Goal: Information Seeking & Learning: Learn about a topic

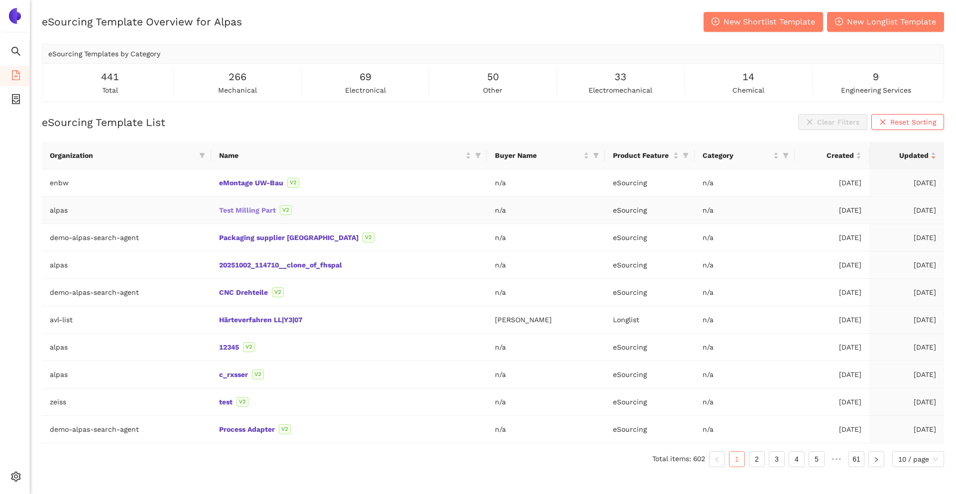
click at [0, 0] on link "Test Milling Part" at bounding box center [0, 0] width 0 height 0
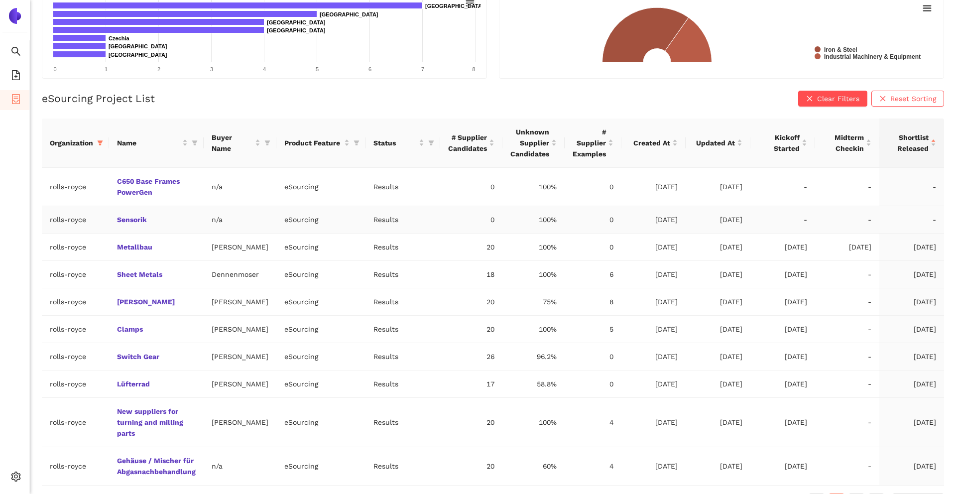
scroll to position [204, 0]
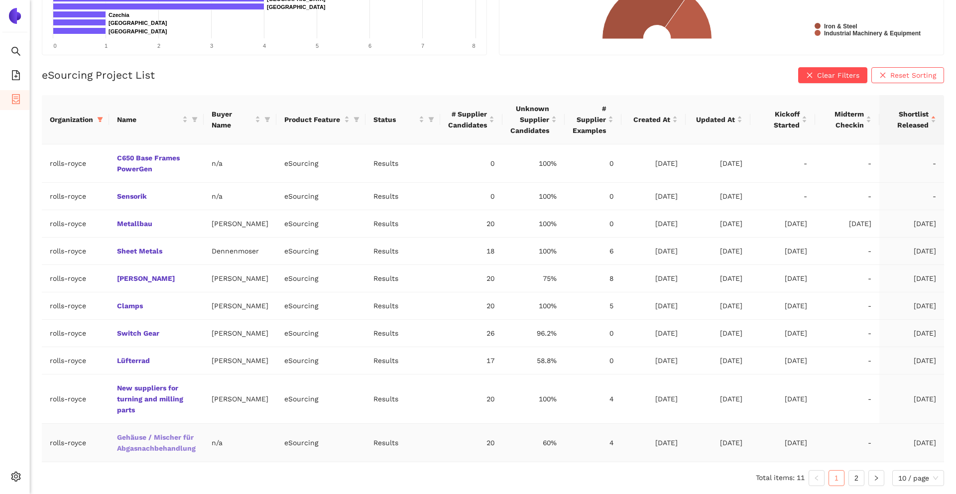
click at [0, 0] on link "Gehäuse / Mischer für Abgasnachbehandlung" at bounding box center [0, 0] width 0 height 0
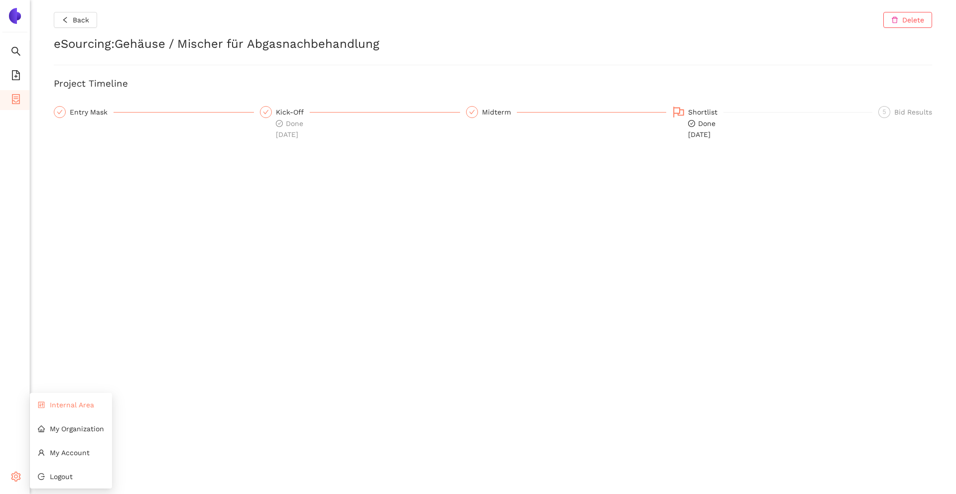
click at [69, 404] on span "Internal Area" at bounding box center [72, 405] width 44 height 8
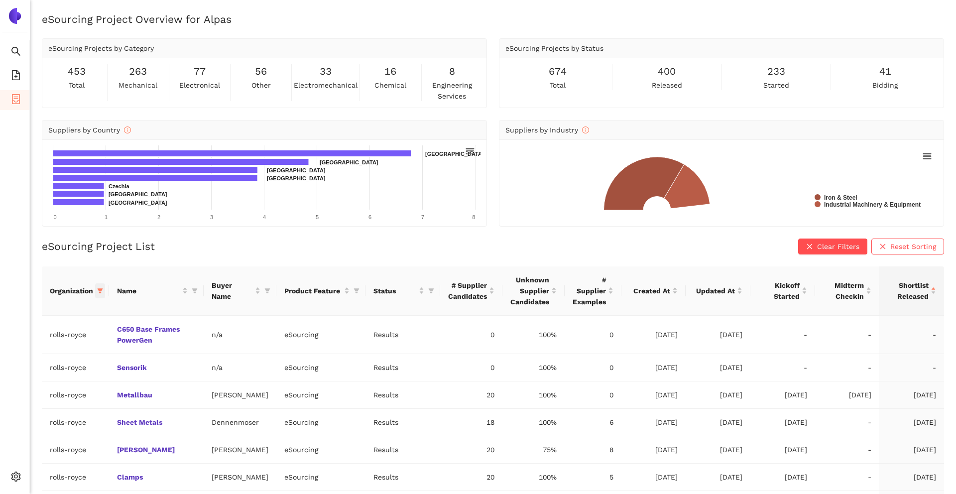
click at [100, 293] on icon "filter" at bounding box center [100, 290] width 5 height 5
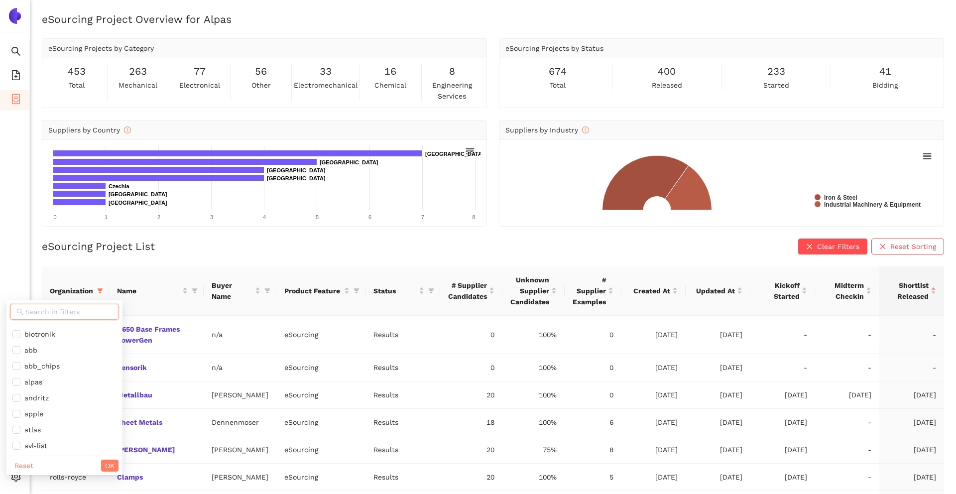
click at [83, 308] on input "text" at bounding box center [68, 311] width 87 height 11
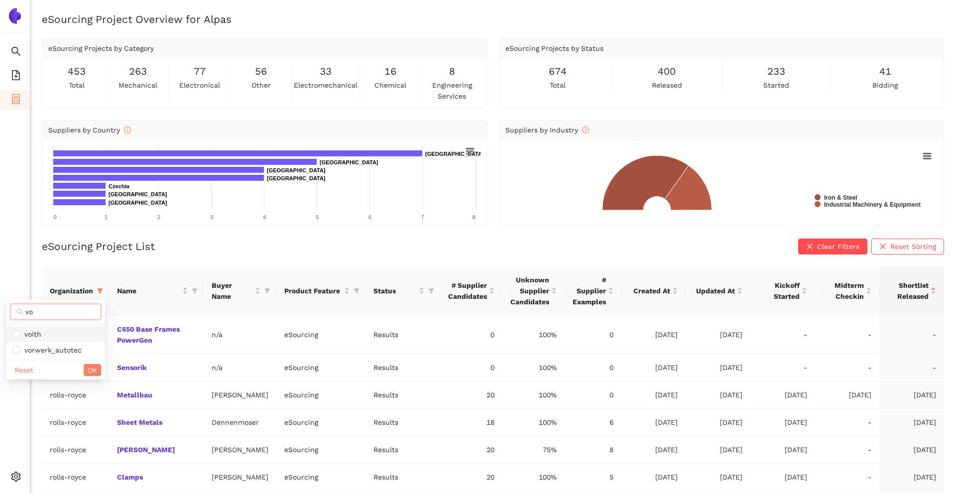
type input "vo"
click at [43, 335] on span "voith" at bounding box center [55, 333] width 87 height 11
checkbox input "true"
click at [86, 367] on button "OK" at bounding box center [92, 370] width 17 height 12
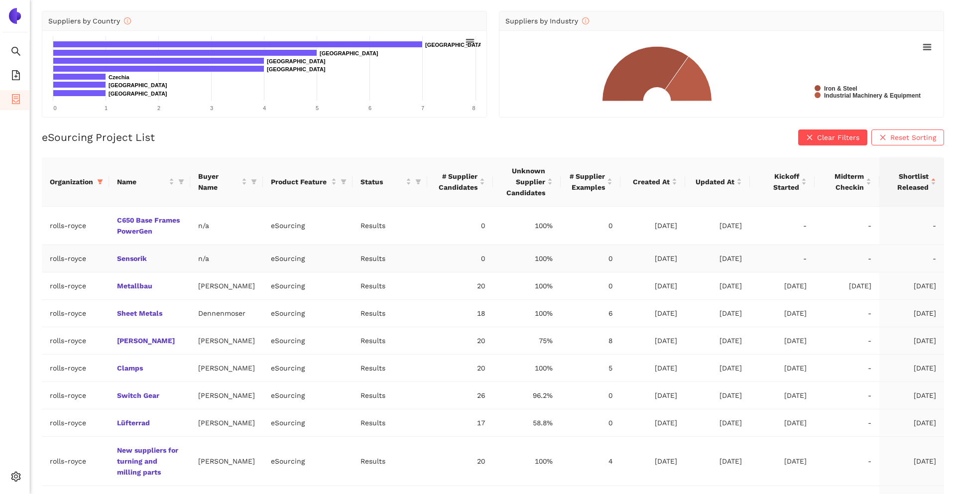
scroll to position [204, 0]
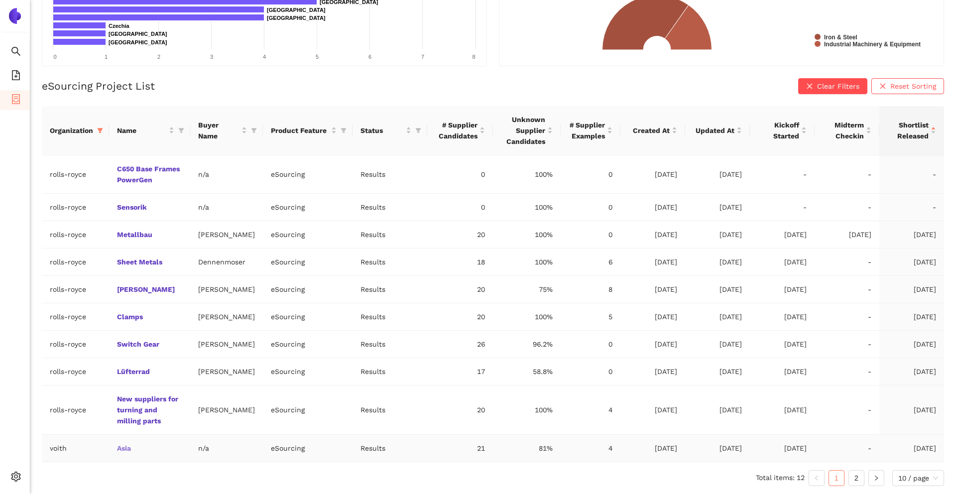
click at [0, 0] on link "Asia" at bounding box center [0, 0] width 0 height 0
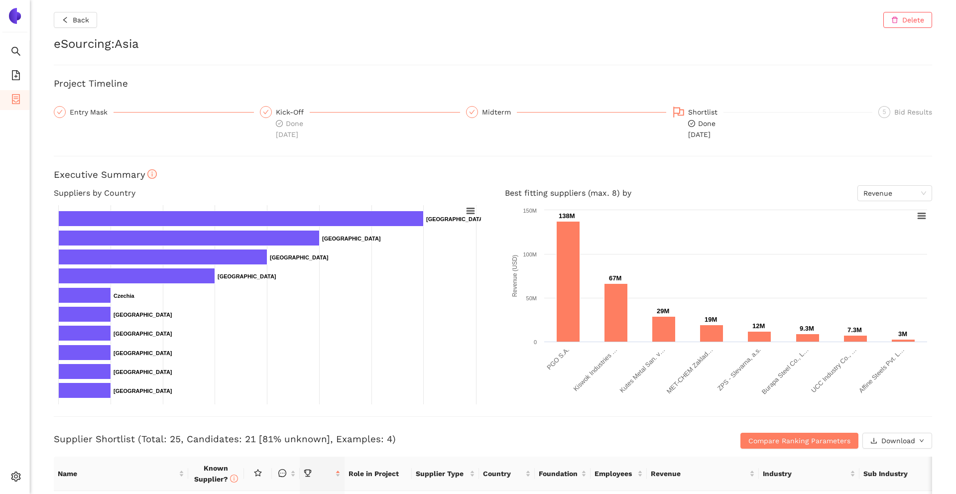
click at [264, 150] on div "Back Delete eSourcing : Asia Project Timeline Entry Mask Kick-Off Done 15.9.202…" at bounding box center [493, 247] width 926 height 494
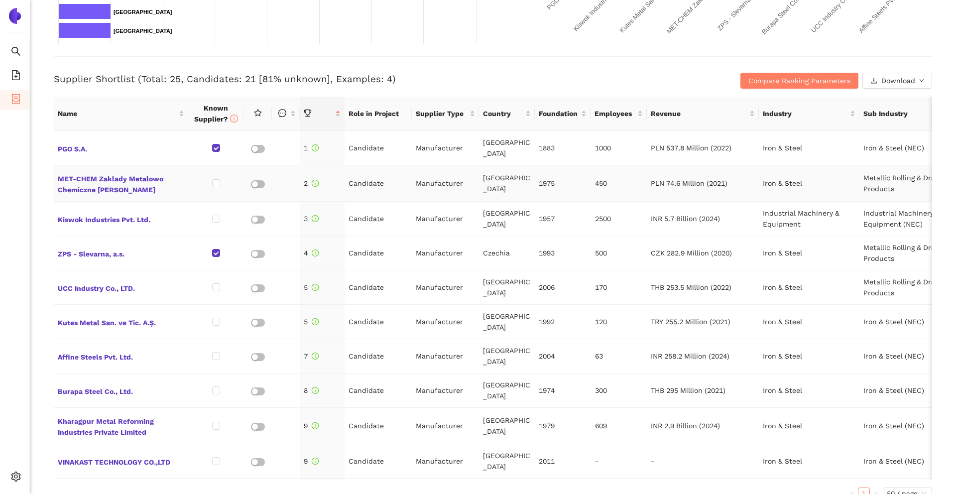
scroll to position [359, 0]
click at [142, 77] on h3 "Supplier Shortlist (Total: 25, Candidates: 21 [81% unknown], Examples: 4)" at bounding box center [346, 80] width 585 height 13
click at [208, 74] on h3 "Supplier Shortlist (Total: 25, Candidates: 21 [81% unknown], Examples: 4)" at bounding box center [346, 80] width 585 height 13
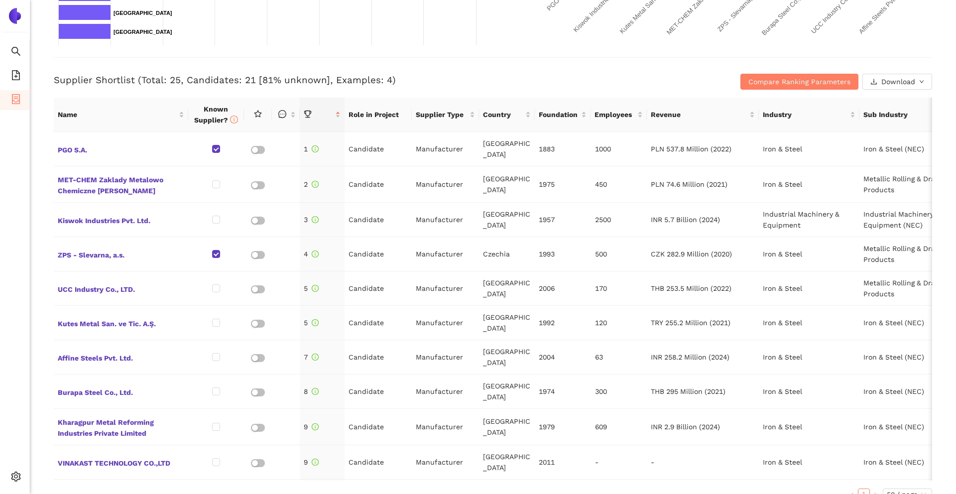
click at [354, 78] on h3 "Supplier Shortlist (Total: 25, Candidates: 21 [81% unknown], Examples: 4)" at bounding box center [346, 80] width 585 height 13
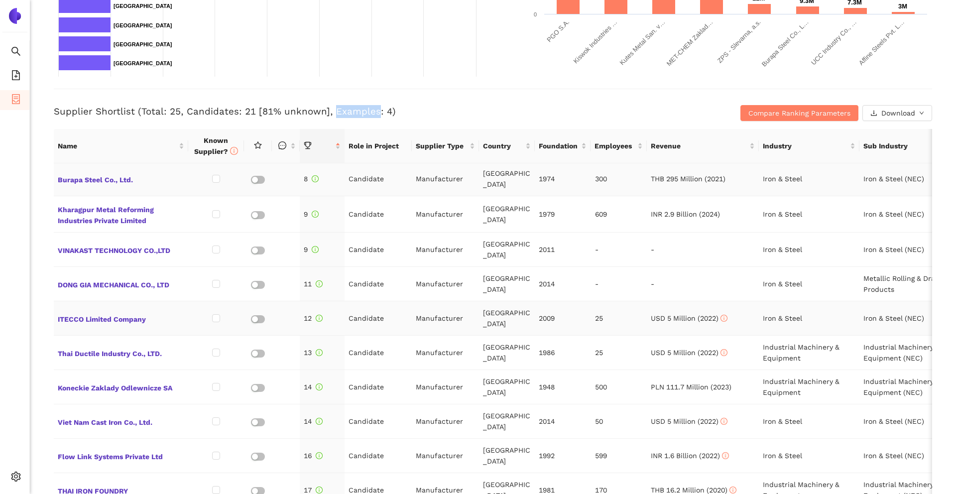
scroll to position [250, 0]
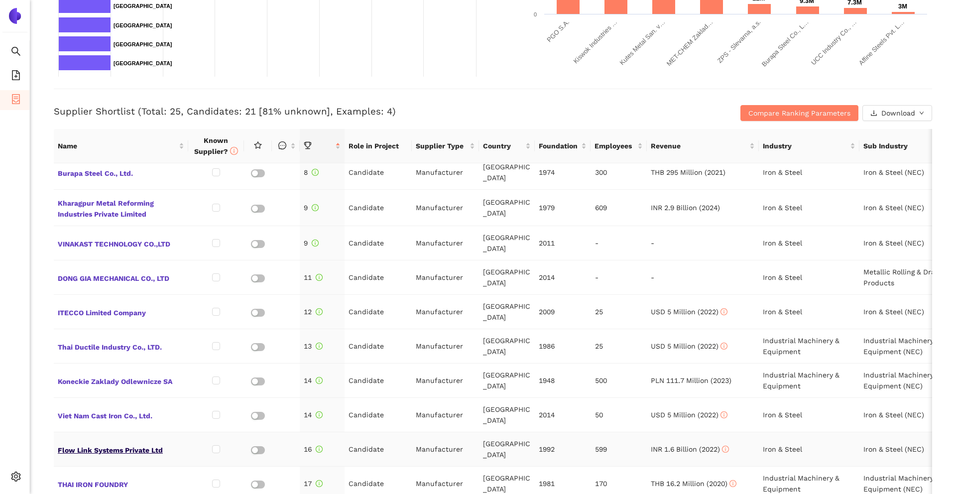
click at [162, 442] on span "Flow Link Systems Private Ltd" at bounding box center [121, 448] width 126 height 13
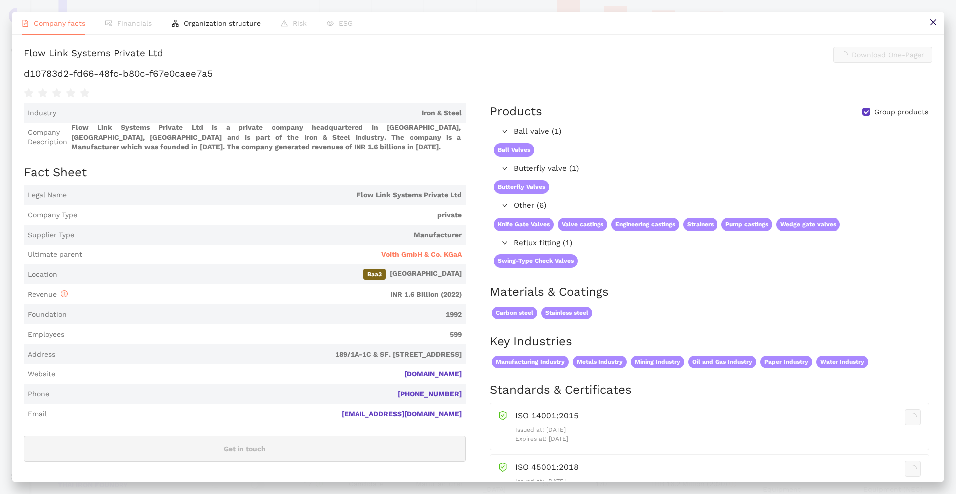
scroll to position [327, 0]
click at [277, 80] on h1 "d10783d2-fd66-48fc-b80c-f67e0caee7a5" at bounding box center [478, 73] width 908 height 13
click at [586, 99] on div "Flow Link Systems Private Ltd Download One-Pager d10783d2-fd66-48fc-b80c-f67e0c…" at bounding box center [478, 73] width 908 height 52
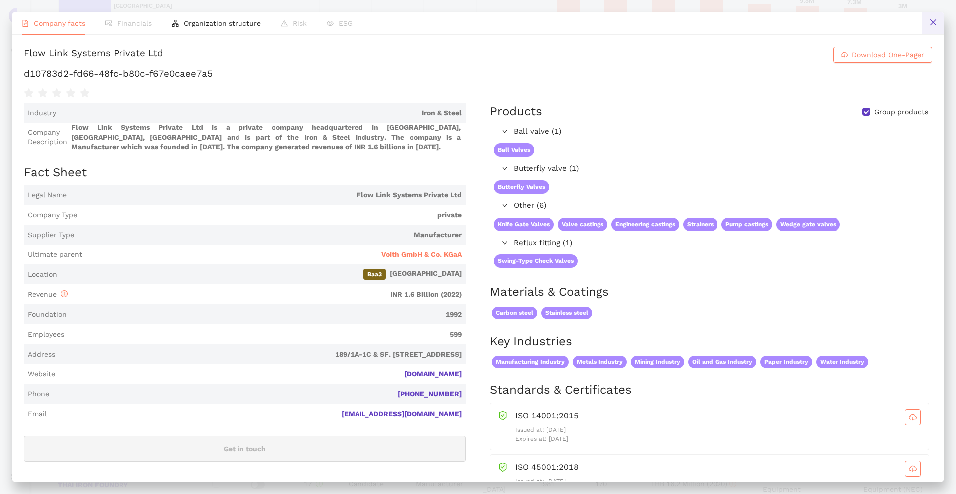
click at [929, 26] on icon "close" at bounding box center [933, 22] width 8 height 8
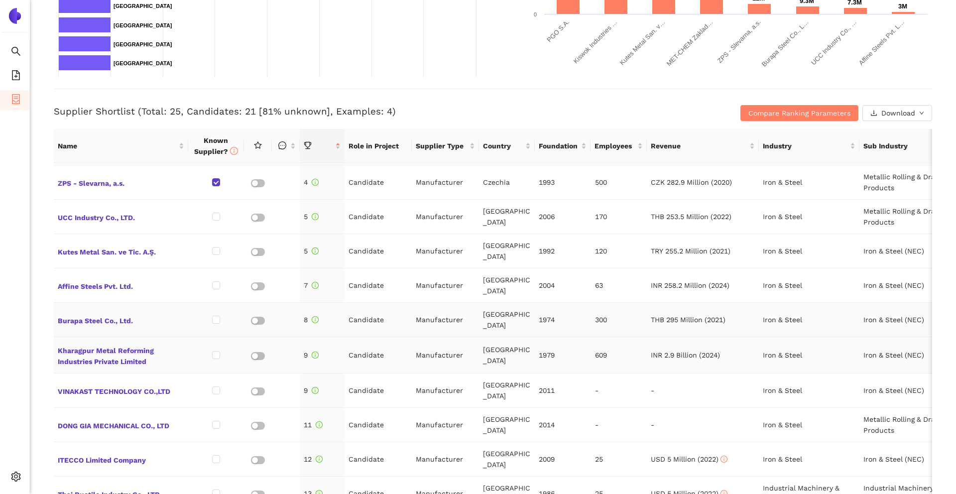
scroll to position [0, 0]
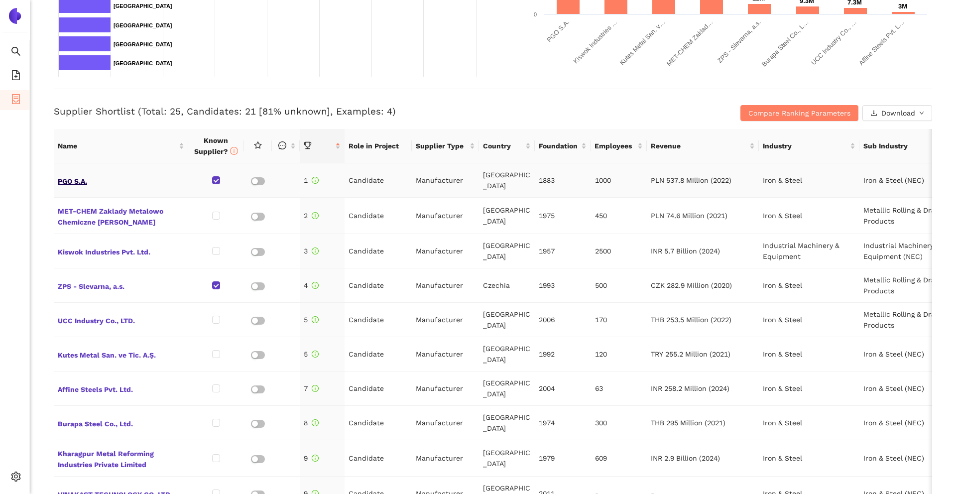
click at [72, 177] on span "PGO S.A." at bounding box center [121, 180] width 126 height 13
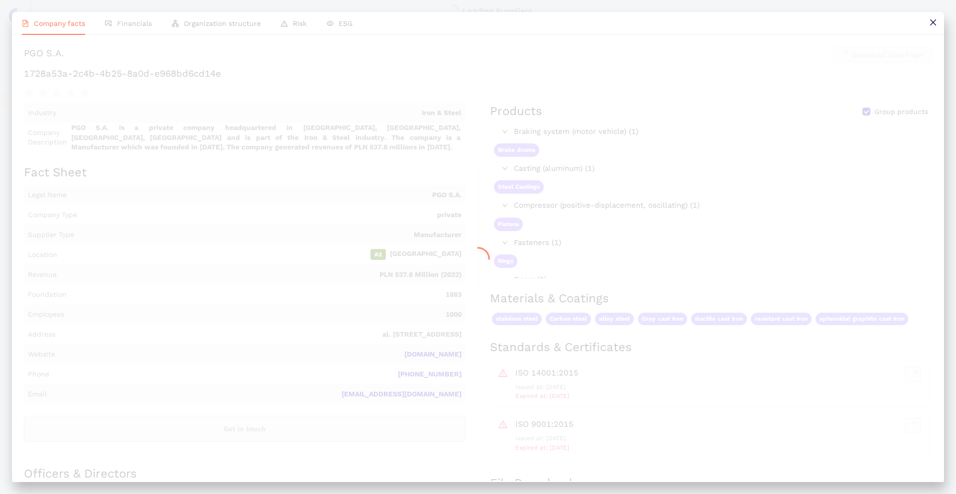
scroll to position [327, 0]
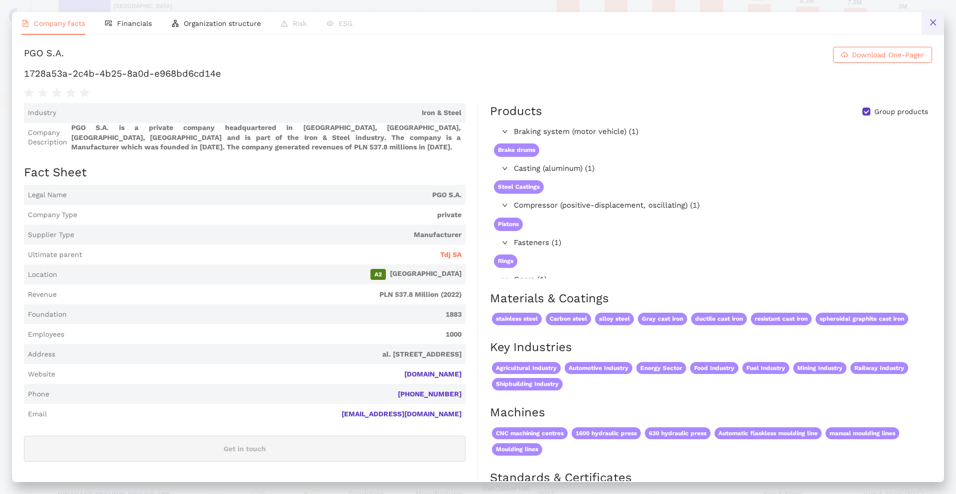
click at [928, 29] on button at bounding box center [932, 23] width 22 height 22
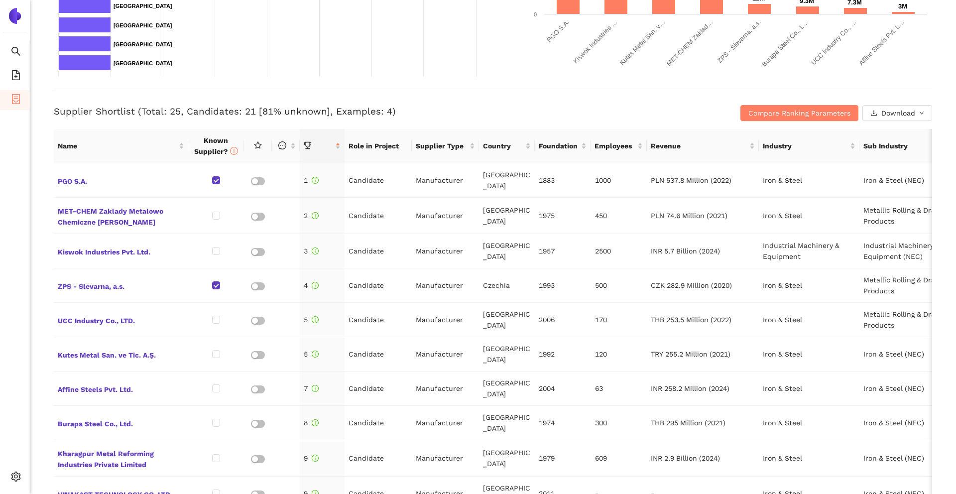
click at [512, 104] on div "Supplier Shortlist (Total: 25, Candidates: 21 [81% unknown], Examples: 4) Compa…" at bounding box center [493, 105] width 878 height 32
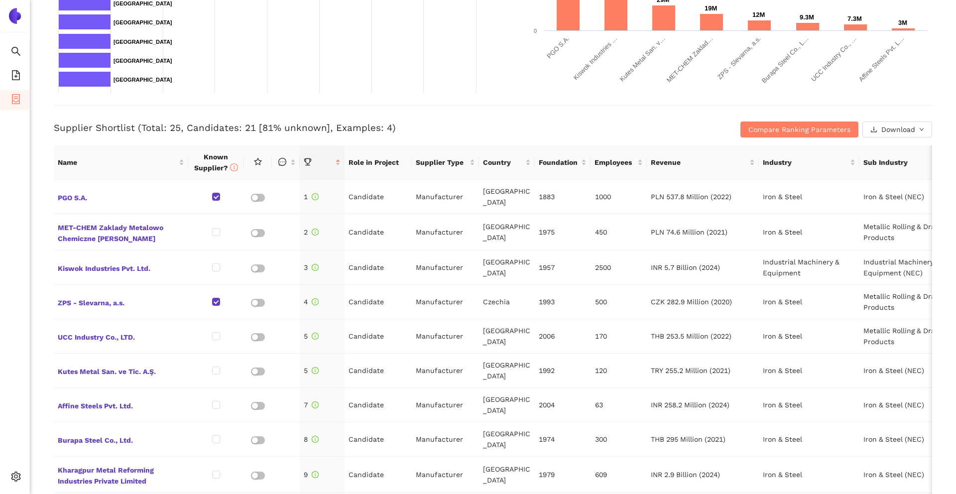
scroll to position [445, 0]
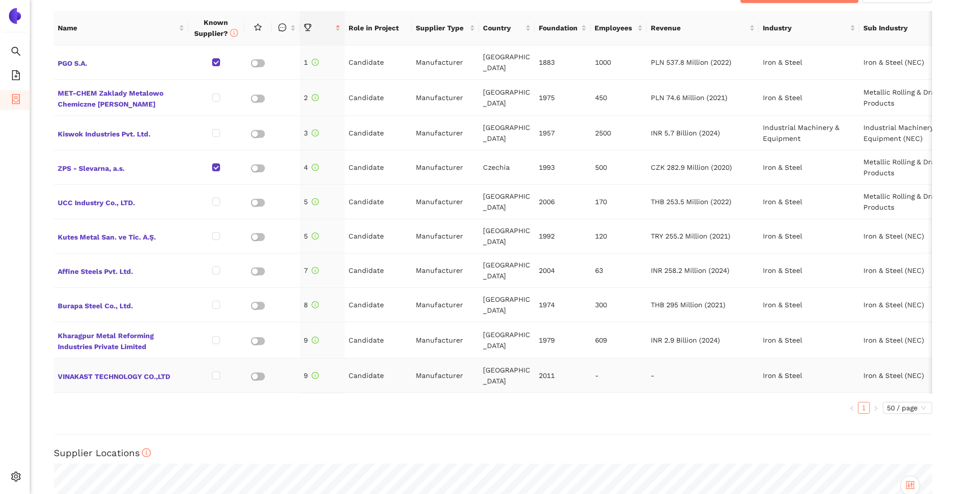
click at [585, 358] on td "2011" at bounding box center [562, 375] width 56 height 34
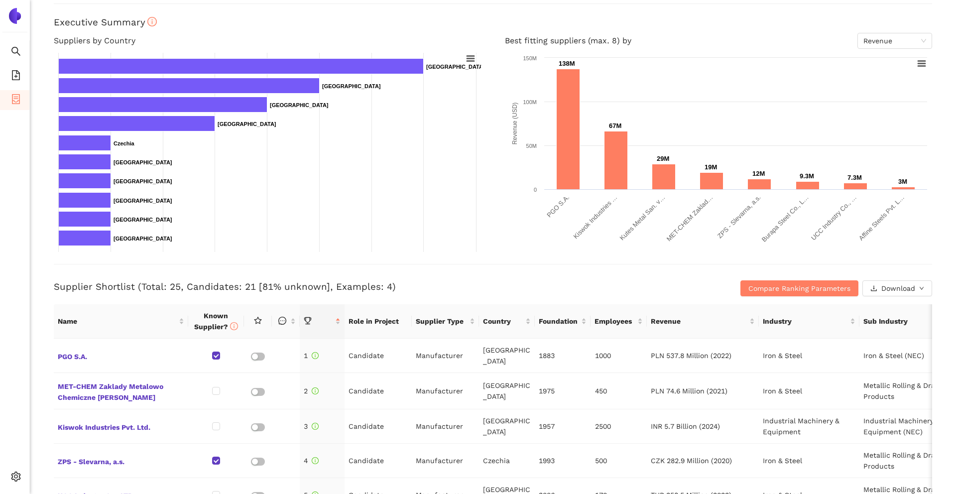
scroll to position [89, 0]
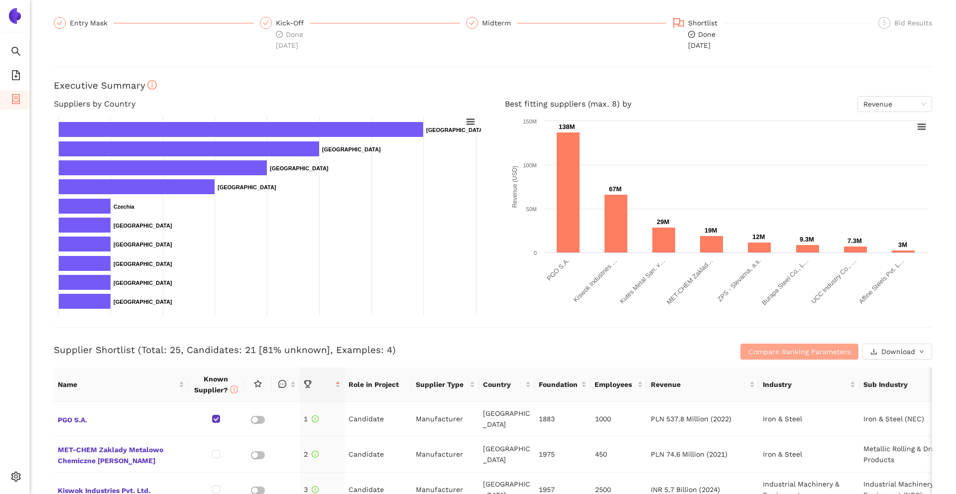
click at [753, 354] on span "Compare Ranking Parameters" at bounding box center [799, 351] width 102 height 11
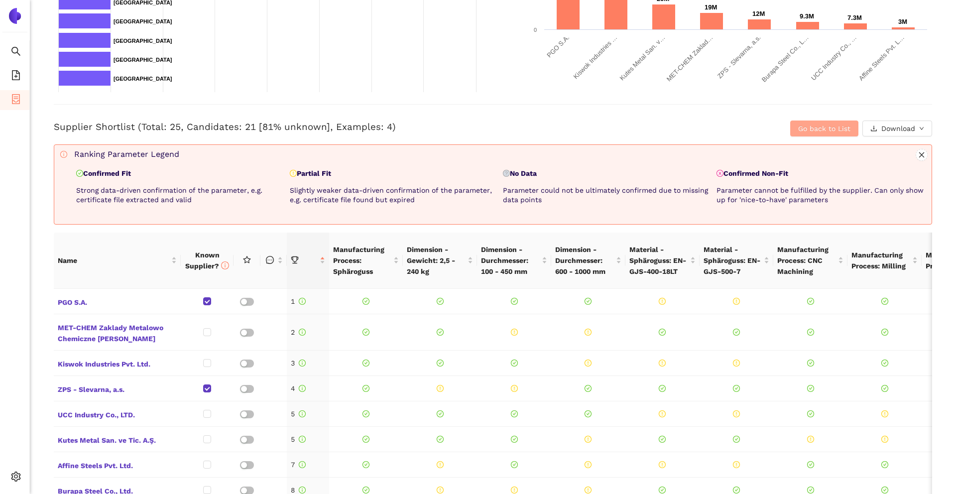
scroll to position [362, 0]
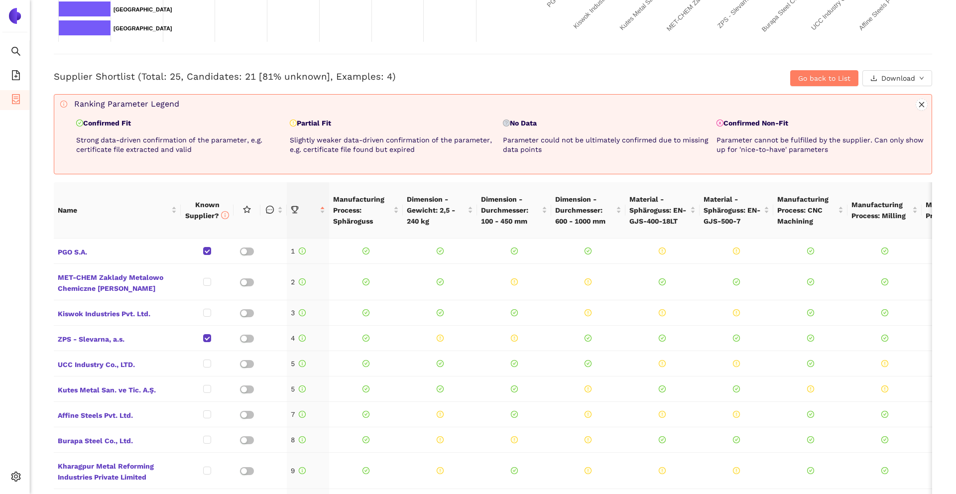
click at [513, 120] on p "No Data" at bounding box center [608, 123] width 210 height 10
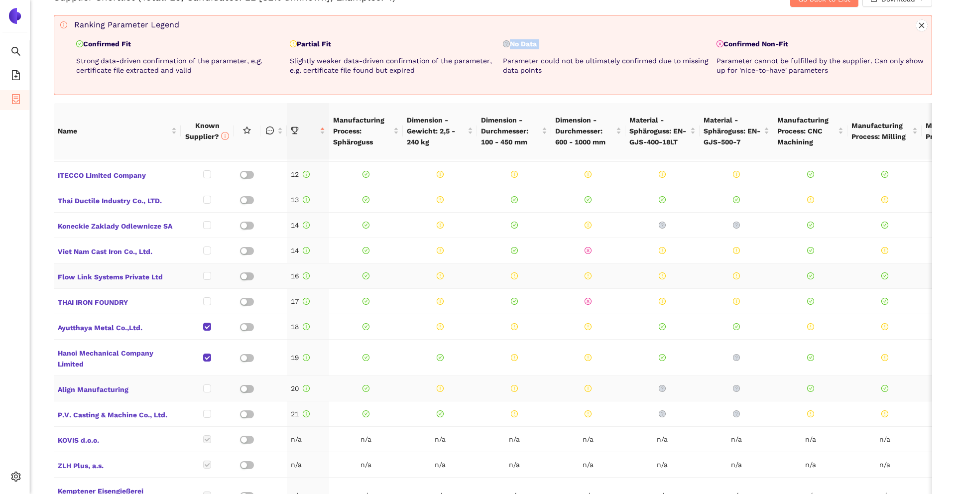
scroll to position [302, 0]
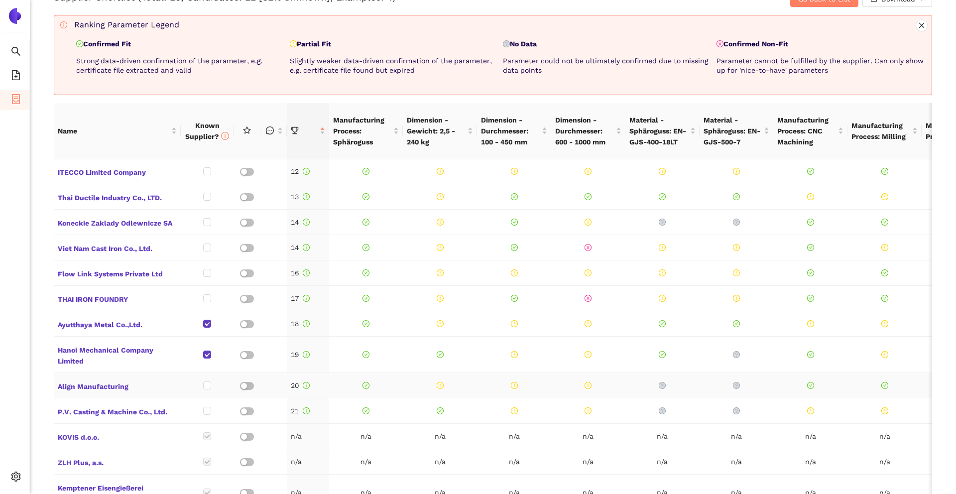
click at [407, 379] on td at bounding box center [440, 385] width 74 height 25
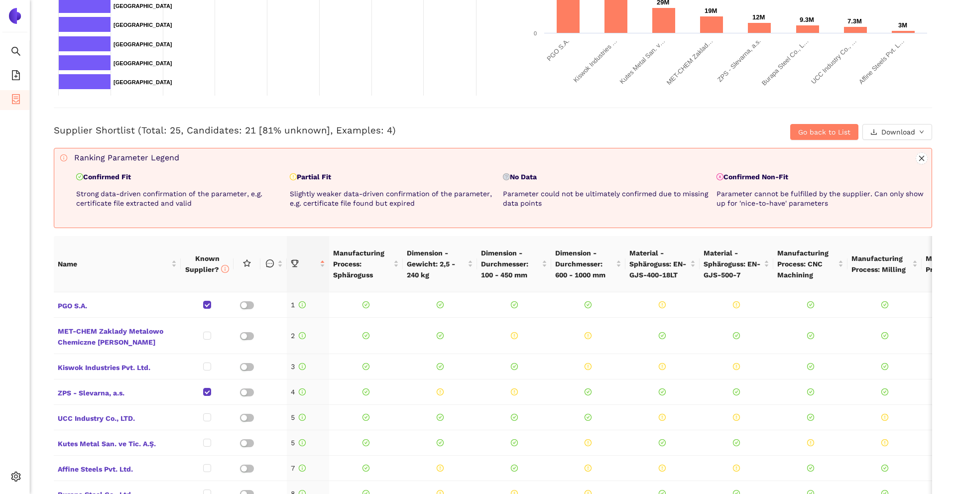
scroll to position [241, 0]
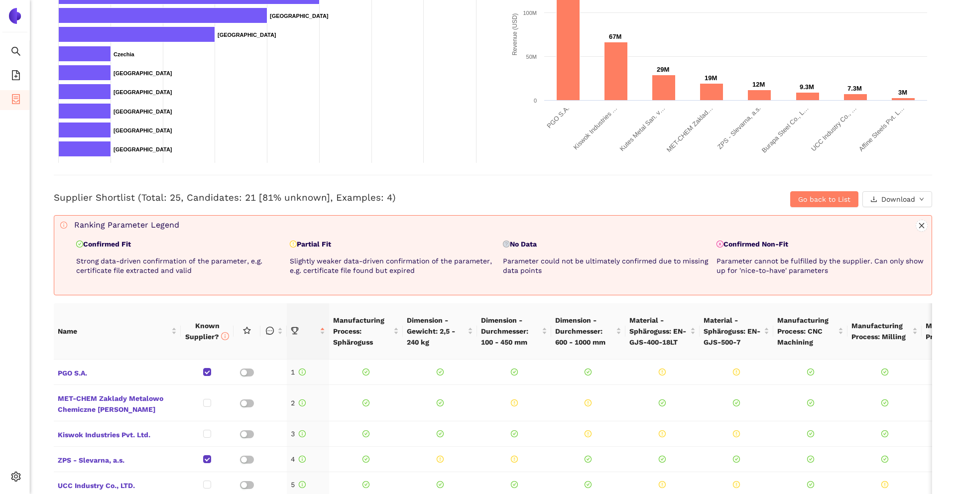
click at [106, 246] on p "Confirmed Fit" at bounding box center [181, 244] width 210 height 10
click at [160, 257] on p "Strong data-driven confirmation of the parameter, e.g. certificate file extract…" at bounding box center [181, 265] width 210 height 19
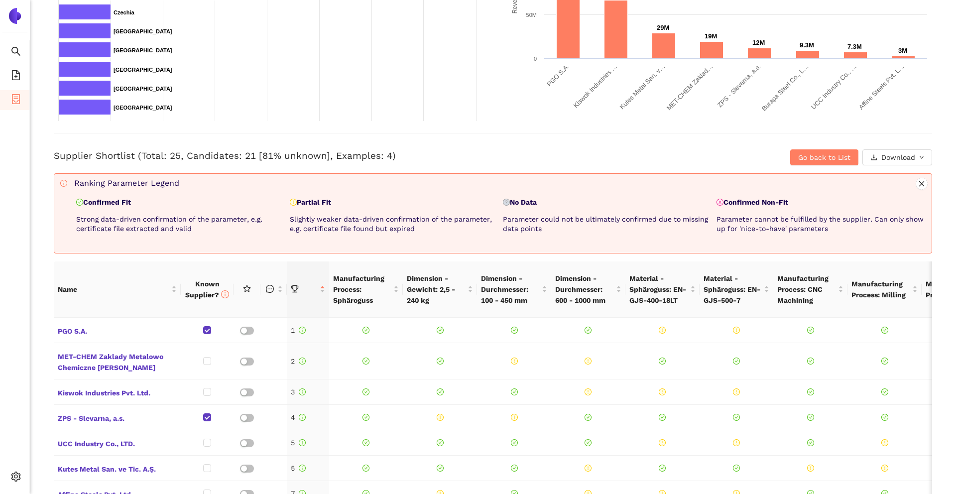
scroll to position [288, 0]
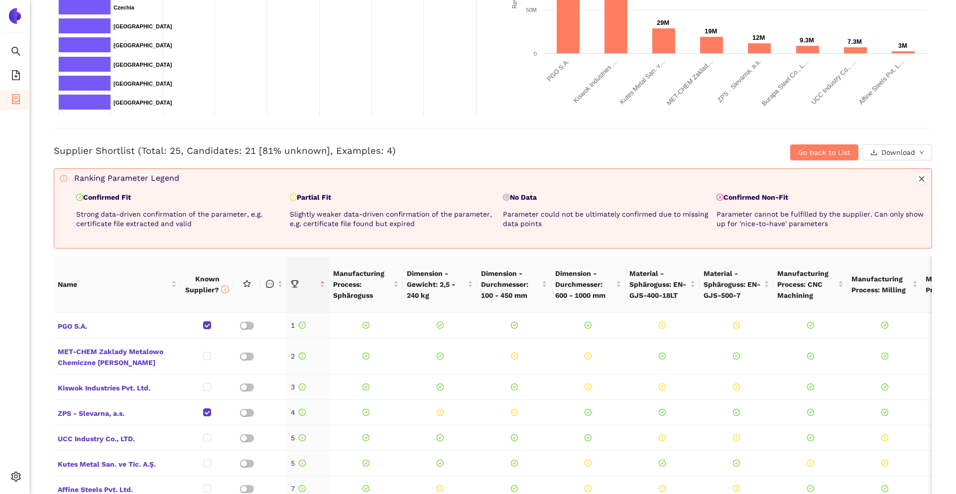
click at [310, 199] on p "Partial Fit" at bounding box center [395, 198] width 210 height 10
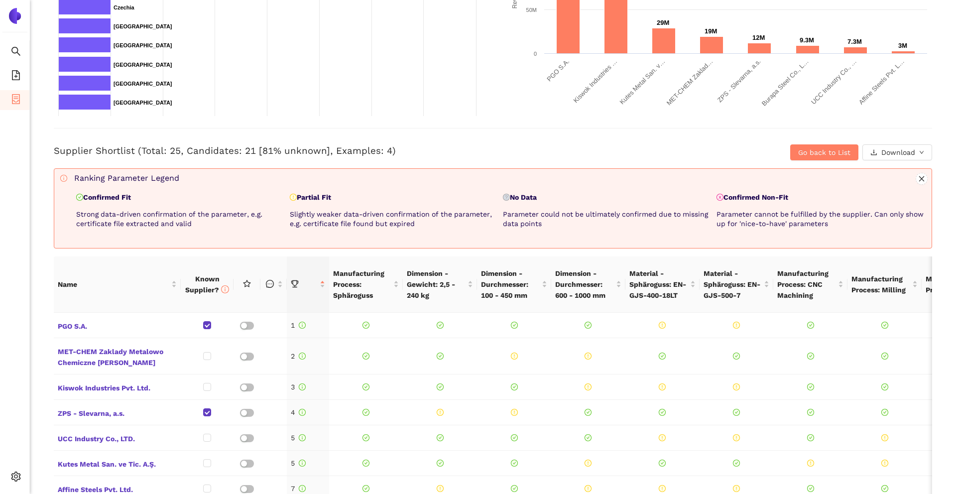
click at [310, 199] on p "Partial Fit" at bounding box center [395, 198] width 210 height 10
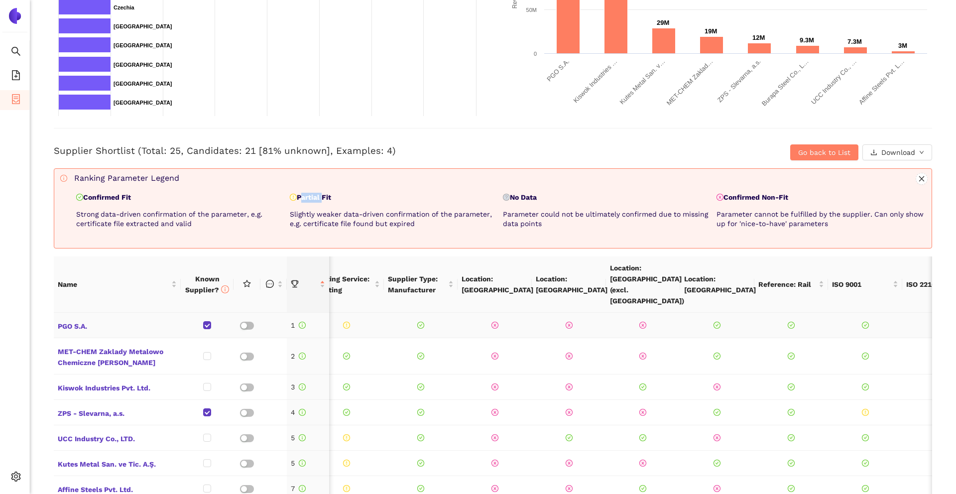
scroll to position [0, 686]
click at [505, 321] on span at bounding box center [494, 324] width 66 height 7
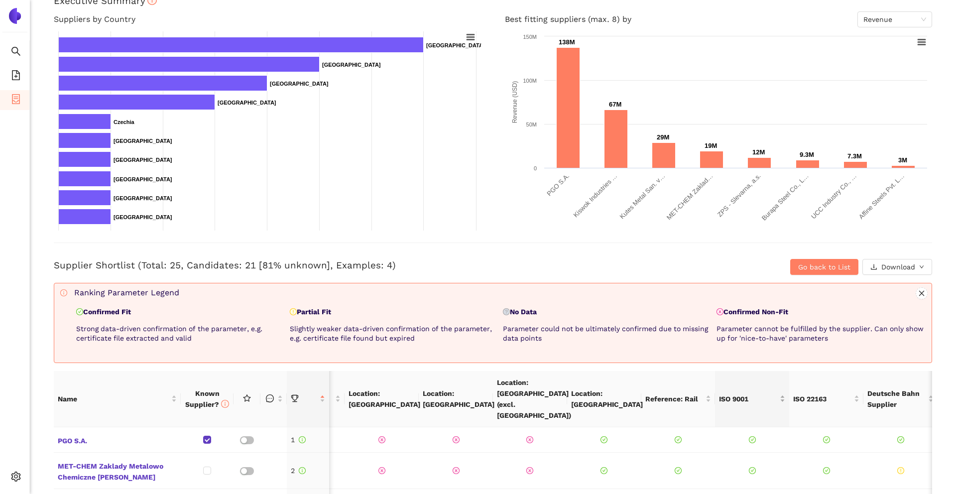
scroll to position [0, 0]
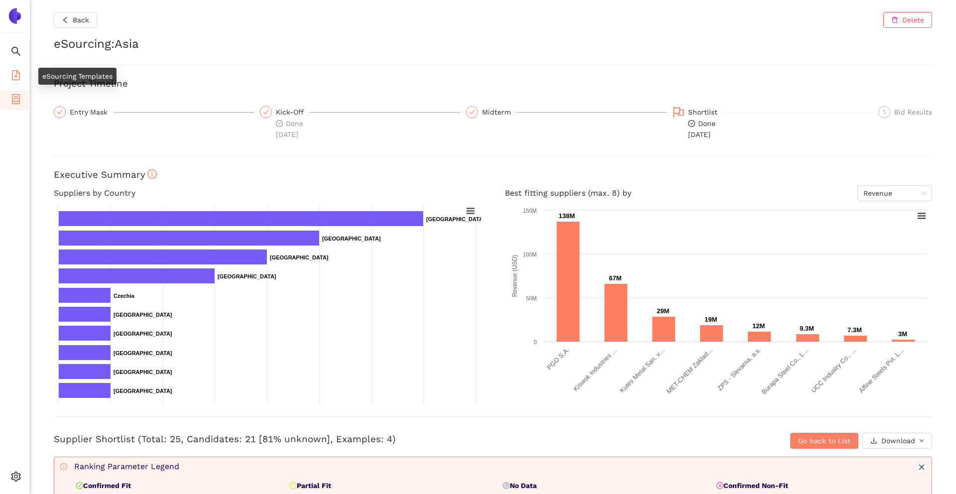
click at [17, 76] on icon "file-add" at bounding box center [16, 75] width 10 height 10
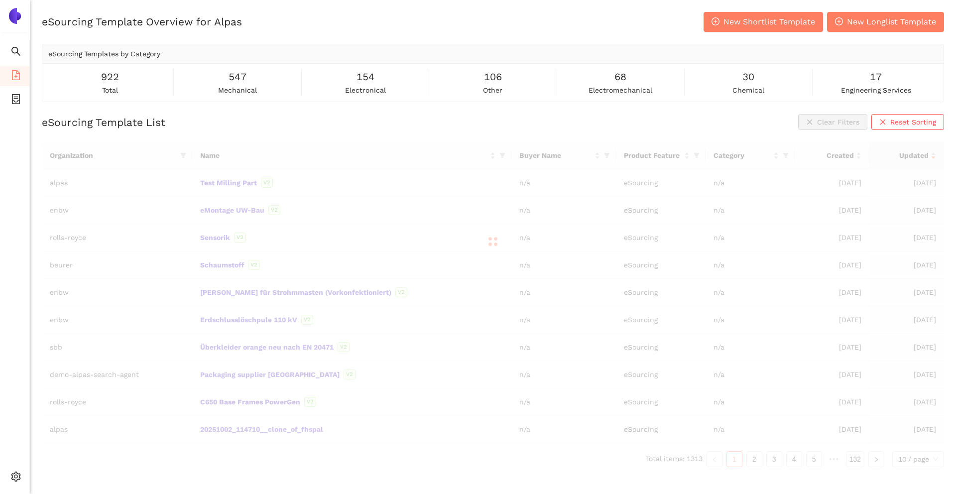
click at [707, 33] on div "eSourcing Template Overview for Alpas New Shortlist Template New Longlist Templ…" at bounding box center [493, 57] width 902 height 90
click at [719, 26] on span "plus-circle" at bounding box center [715, 21] width 8 height 9
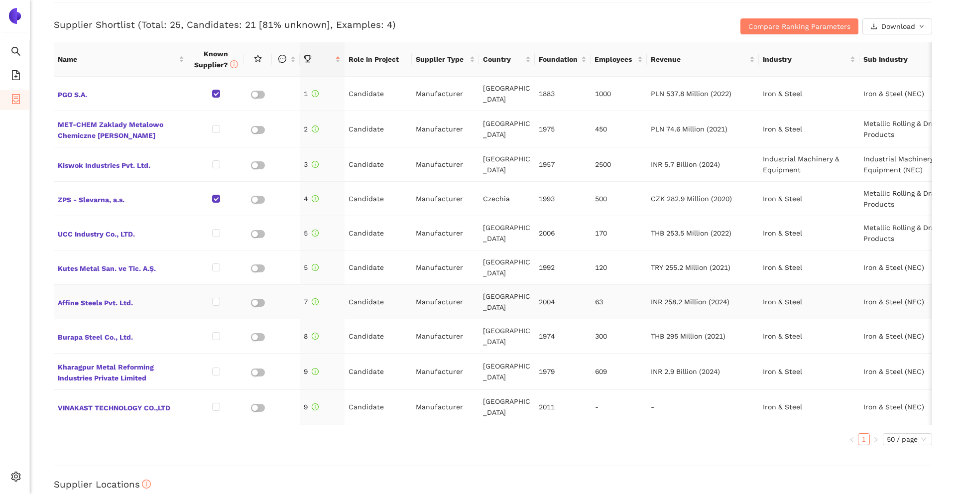
scroll to position [414, 0]
click at [755, 28] on span "Compare Ranking Parameters" at bounding box center [799, 26] width 102 height 11
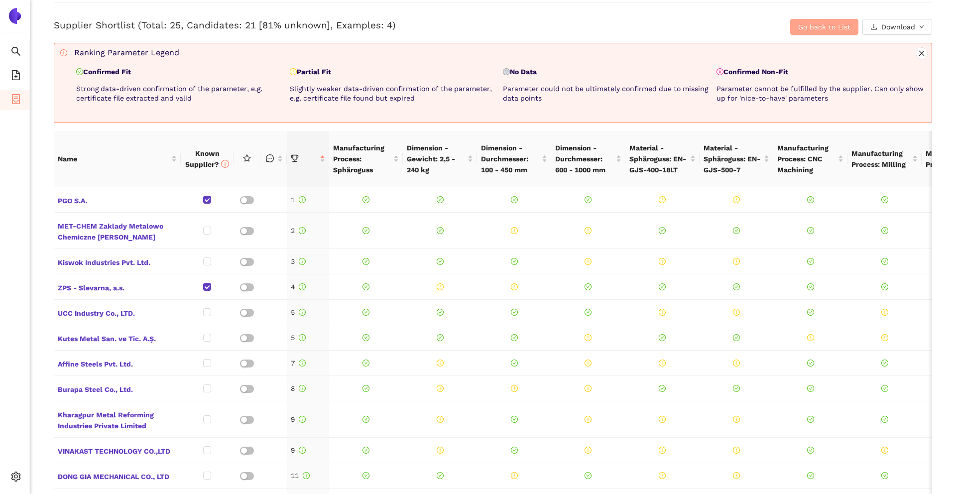
click at [798, 30] on span "Go back to List" at bounding box center [824, 26] width 52 height 11
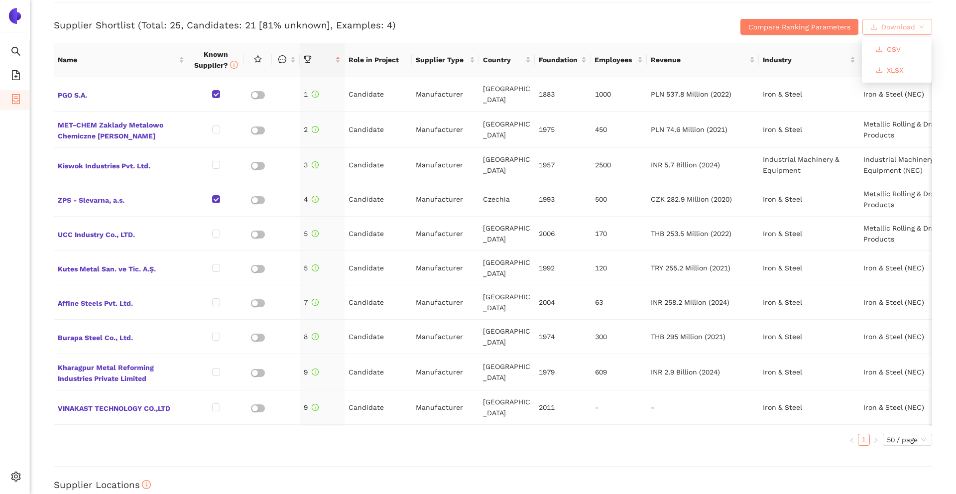
click at [879, 25] on button "Download" at bounding box center [897, 27] width 70 height 16
click at [673, 28] on div "Compare Ranking Parameters Download" at bounding box center [785, 27] width 293 height 16
click at [850, 25] on button "Compare Ranking Parameters" at bounding box center [799, 27] width 118 height 16
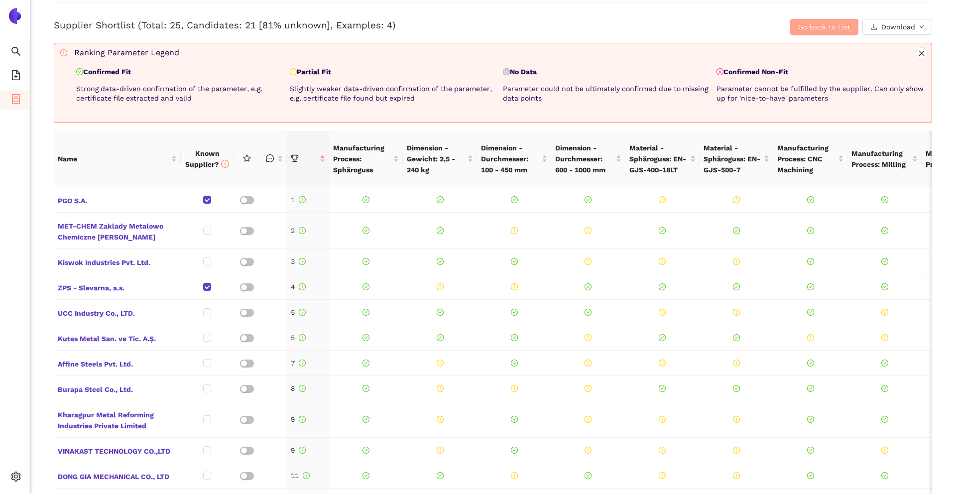
click at [850, 25] on button "Go back to List" at bounding box center [824, 27] width 68 height 16
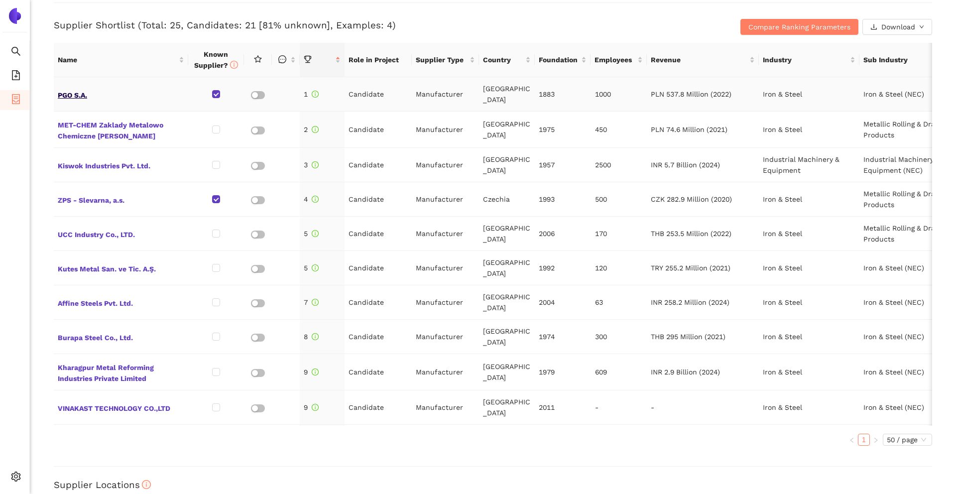
click at [86, 88] on span "PGO S.A." at bounding box center [121, 94] width 126 height 13
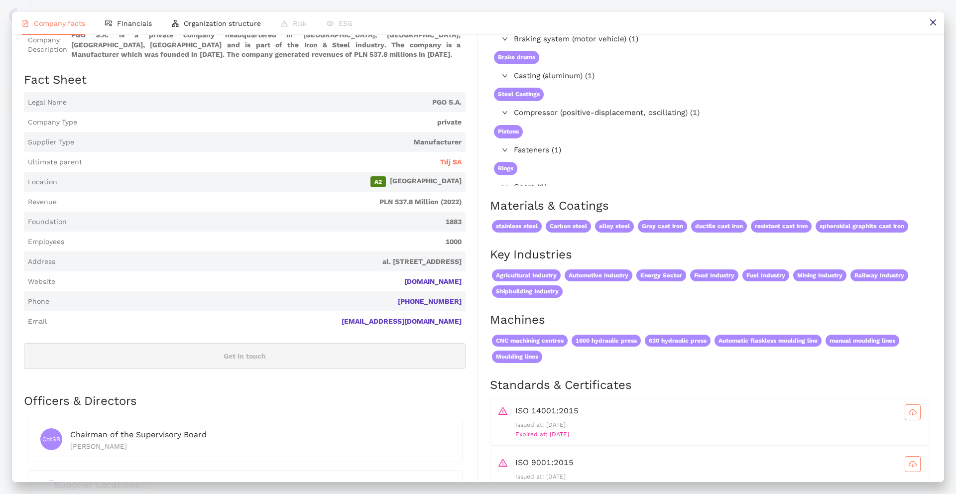
scroll to position [92, 0]
click at [432, 227] on span "1883" at bounding box center [266, 222] width 391 height 10
click at [401, 192] on span "Location A2 Poland" at bounding box center [244, 182] width 441 height 20
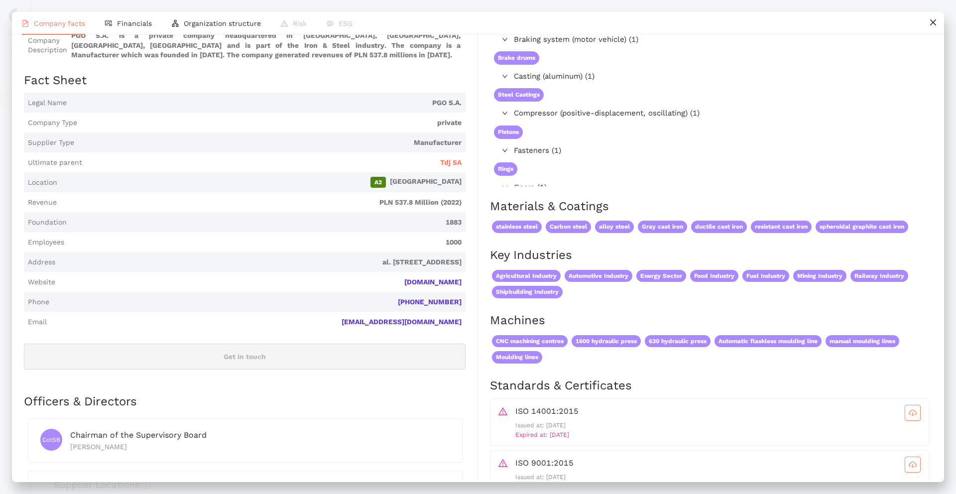
click at [401, 212] on span "Revenue PLN 537.8 Million (2022)" at bounding box center [244, 202] width 441 height 20
click at [397, 292] on span "Website pgosa.pl" at bounding box center [244, 282] width 441 height 20
click at [397, 330] on span "pgo@pgosa.pl" at bounding box center [256, 322] width 411 height 16
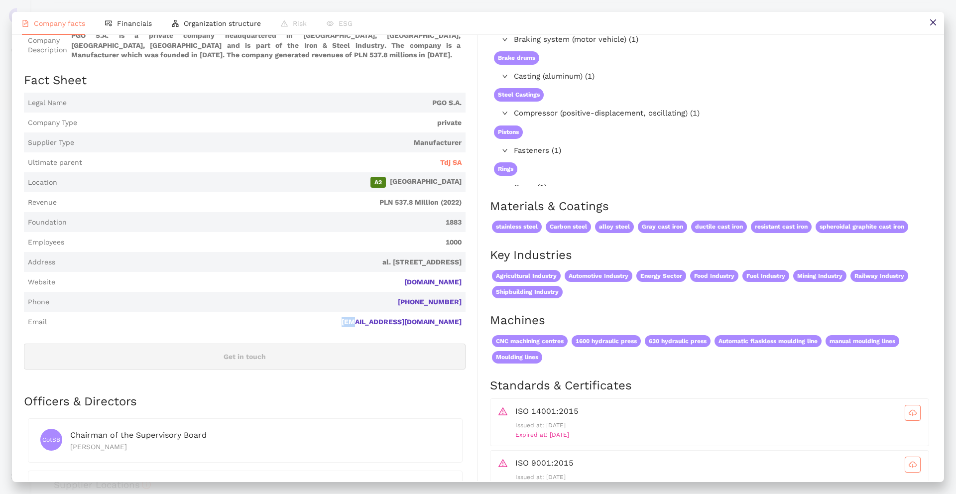
click at [397, 330] on span "pgo@pgosa.pl" at bounding box center [256, 322] width 411 height 16
click at [392, 307] on div "+48328321800" at bounding box center [257, 302] width 408 height 10
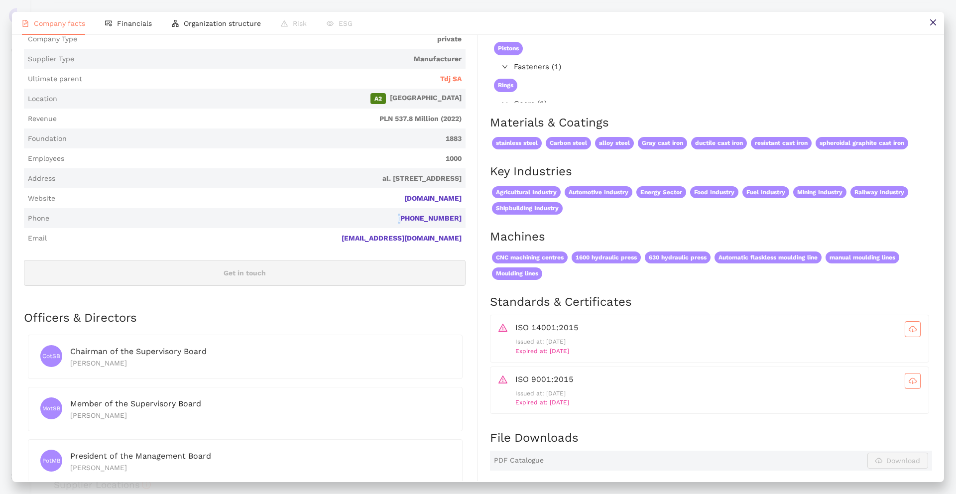
scroll to position [232, 0]
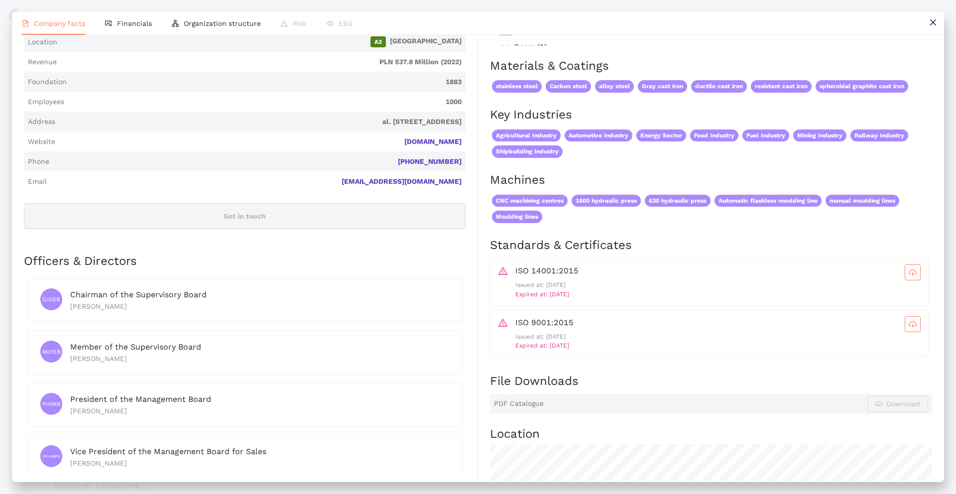
click at [697, 280] on div "ISO 14001:2015" at bounding box center [717, 272] width 405 height 16
click at [553, 299] on p "Expired at: 2025-08-31" at bounding box center [717, 294] width 405 height 9
click at [552, 298] on span "Expired at: 2025-08-31" at bounding box center [542, 294] width 54 height 7
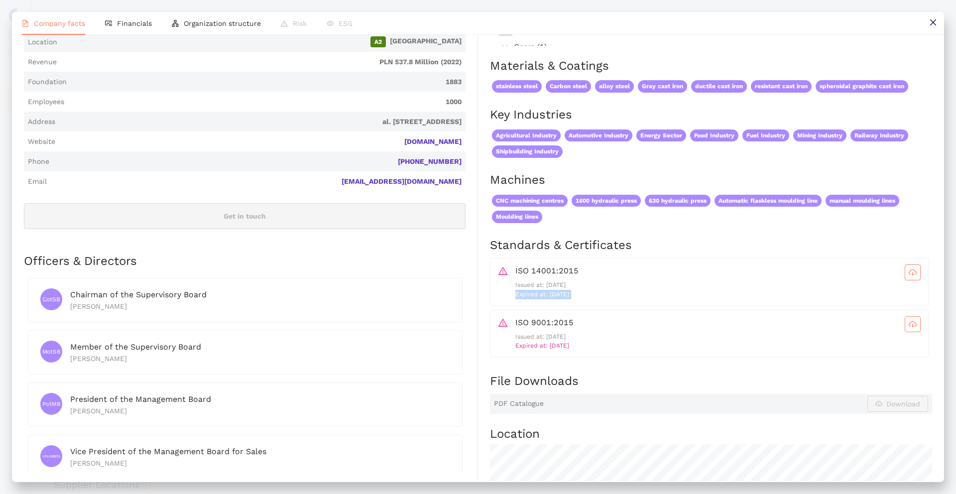
click at [552, 298] on span "Expired at: 2025-08-31" at bounding box center [542, 294] width 54 height 7
click at [614, 299] on p "Expired at: 2025-08-31" at bounding box center [717, 294] width 405 height 9
click at [915, 285] on div "ISO 14001:2015 Issued at: 2024-09-20 Expired at: 2025-08-31" at bounding box center [709, 282] width 439 height 48
click at [915, 280] on button "button" at bounding box center [912, 272] width 16 height 16
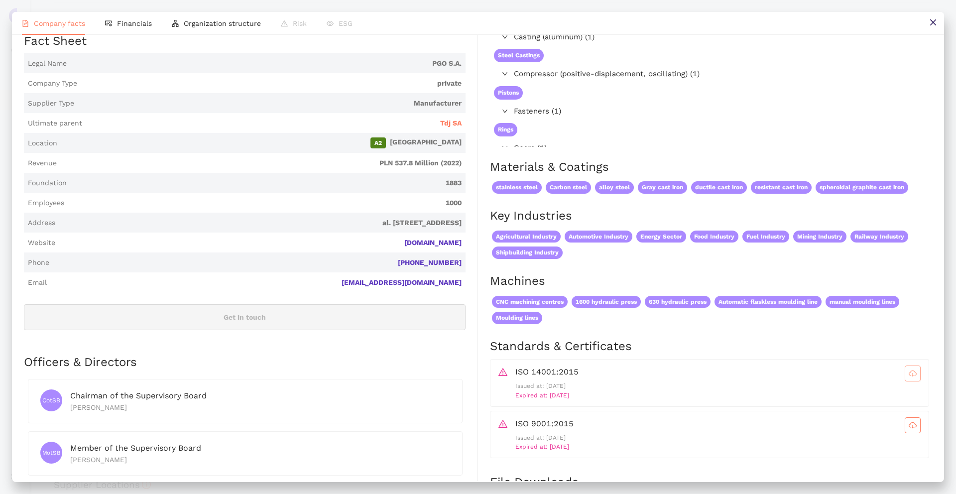
scroll to position [0, 0]
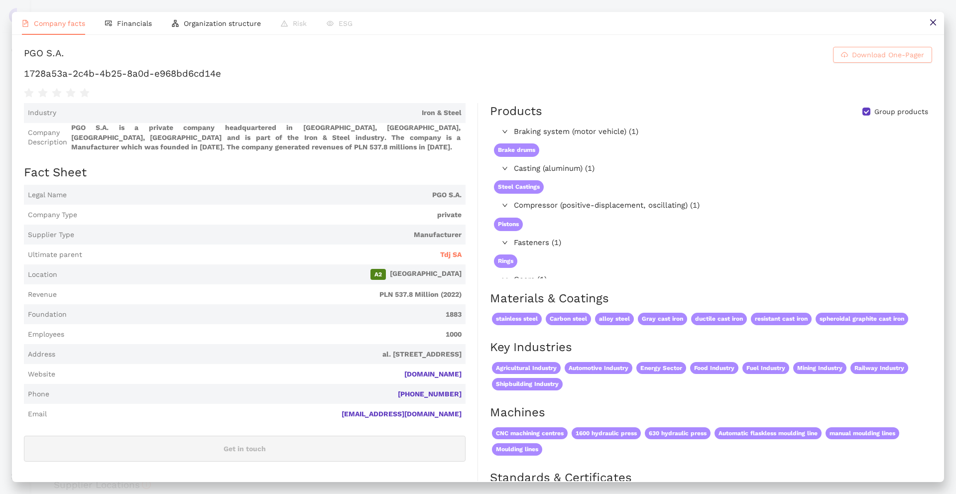
click at [885, 59] on span "Download One-Pager" at bounding box center [888, 54] width 72 height 11
click at [936, 24] on icon "close" at bounding box center [933, 22] width 8 height 8
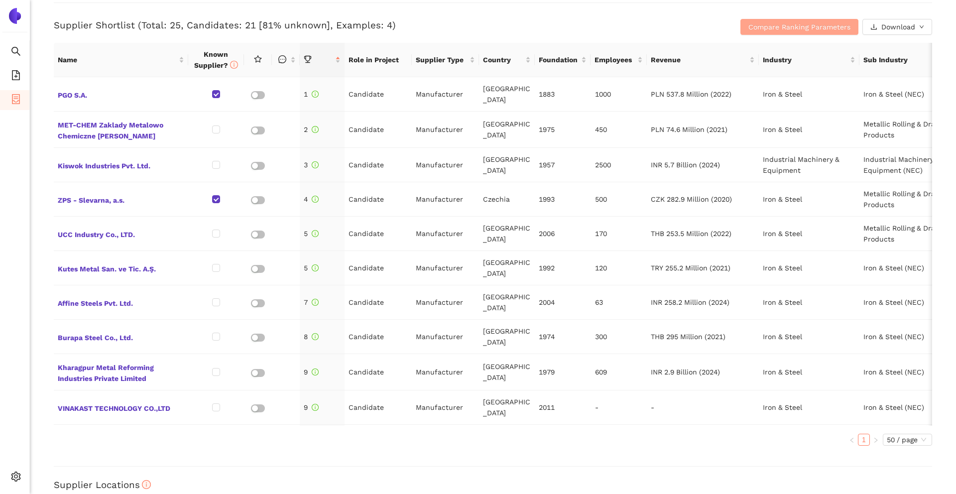
click at [764, 22] on span "Compare Ranking Parameters" at bounding box center [799, 26] width 102 height 11
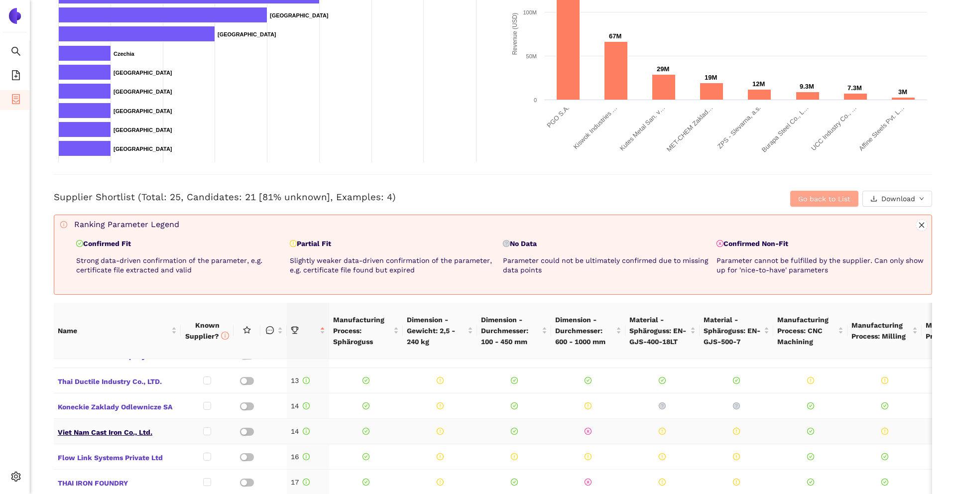
scroll to position [320, 0]
click at [113, 448] on span "Flow Link Systems Private Ltd" at bounding box center [117, 454] width 119 height 13
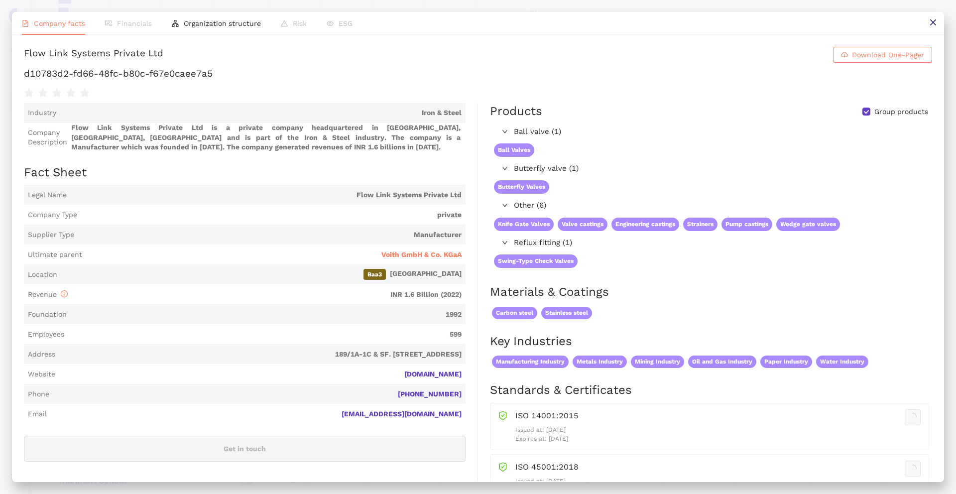
scroll to position [242, 0]
click at [225, 21] on span "Organization structure" at bounding box center [222, 23] width 77 height 8
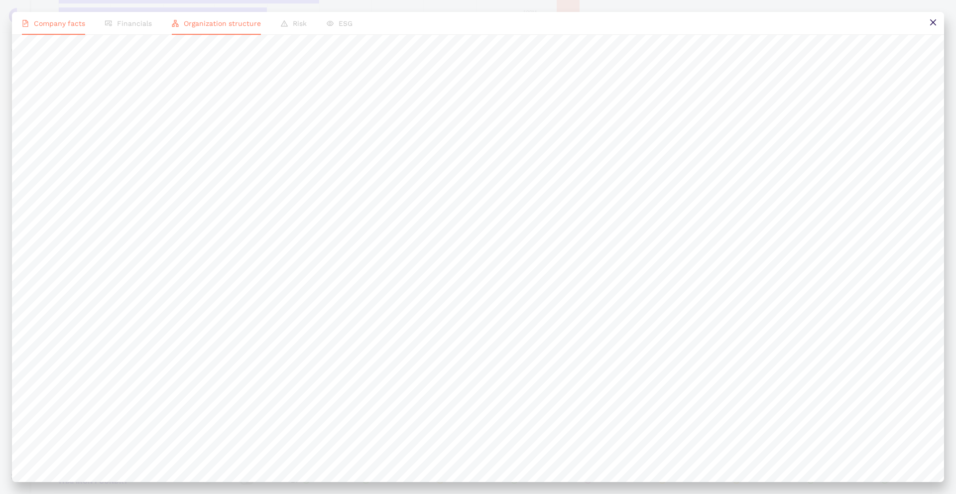
click at [58, 24] on span "Company facts" at bounding box center [59, 23] width 51 height 8
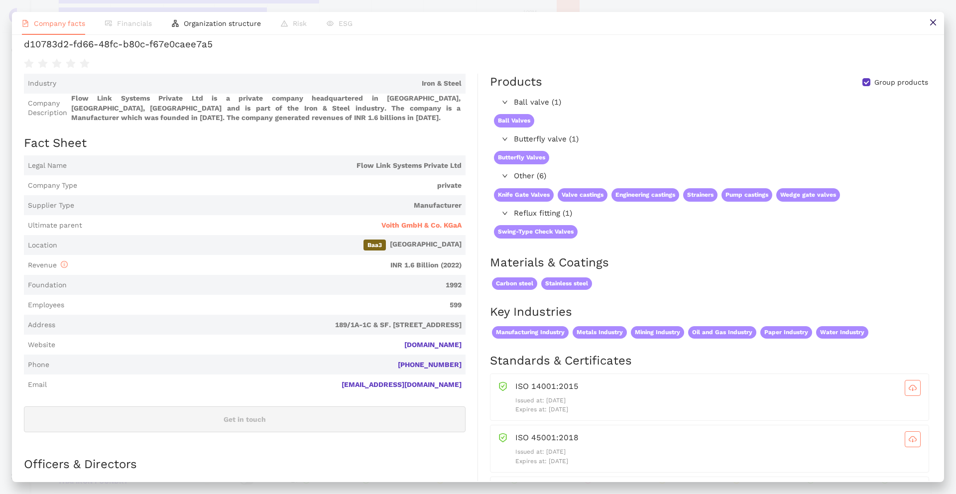
scroll to position [0, 0]
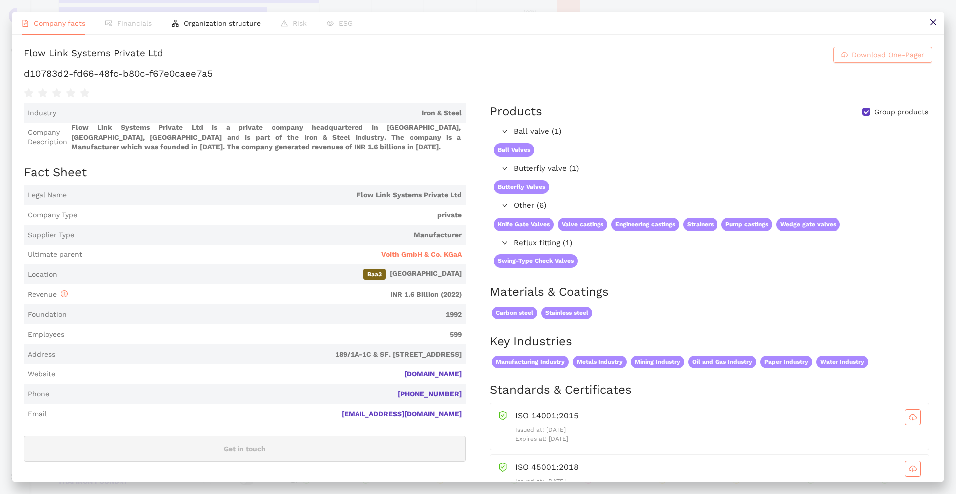
click at [852, 60] on span "Download One-Pager" at bounding box center [888, 54] width 72 height 11
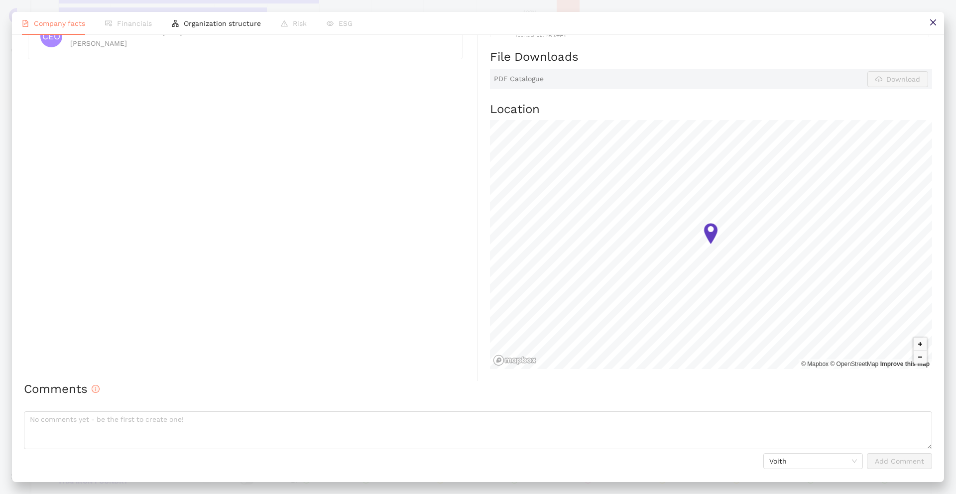
scroll to position [518, 0]
click at [274, 426] on textarea at bounding box center [478, 430] width 908 height 38
click at [781, 457] on span "Voith" at bounding box center [813, 460] width 88 height 15
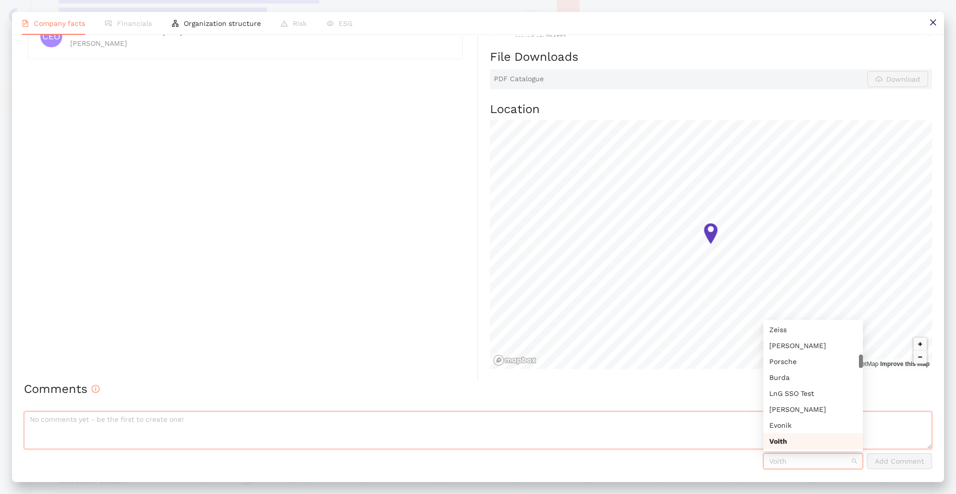
click at [704, 434] on textarea at bounding box center [478, 430] width 908 height 38
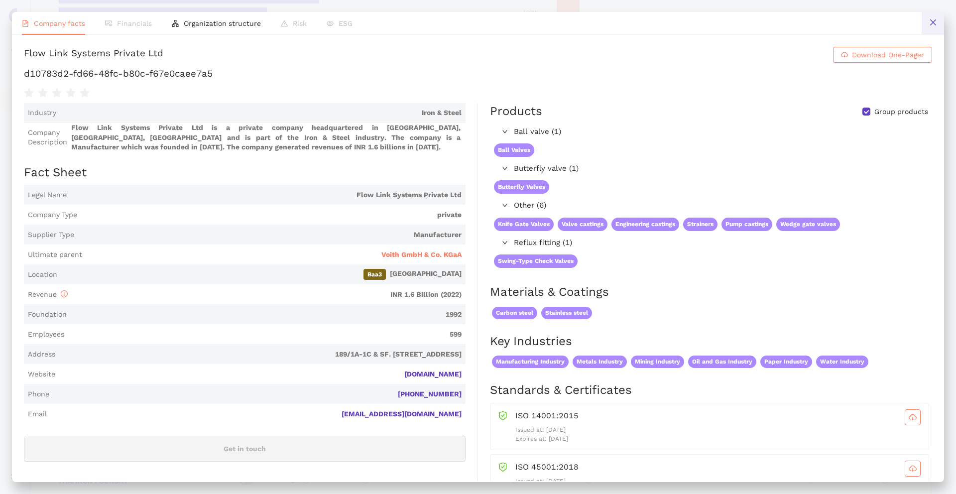
click at [921, 27] on button at bounding box center [932, 23] width 22 height 22
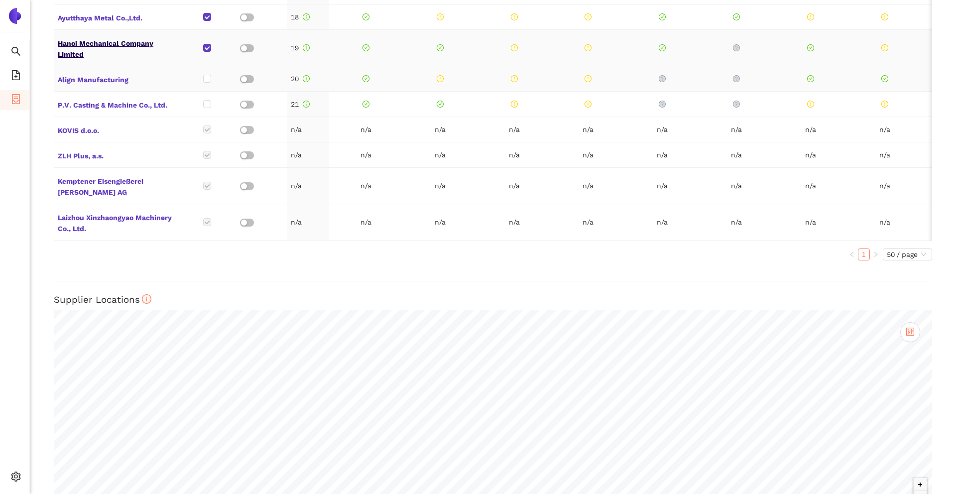
scroll to position [729, 0]
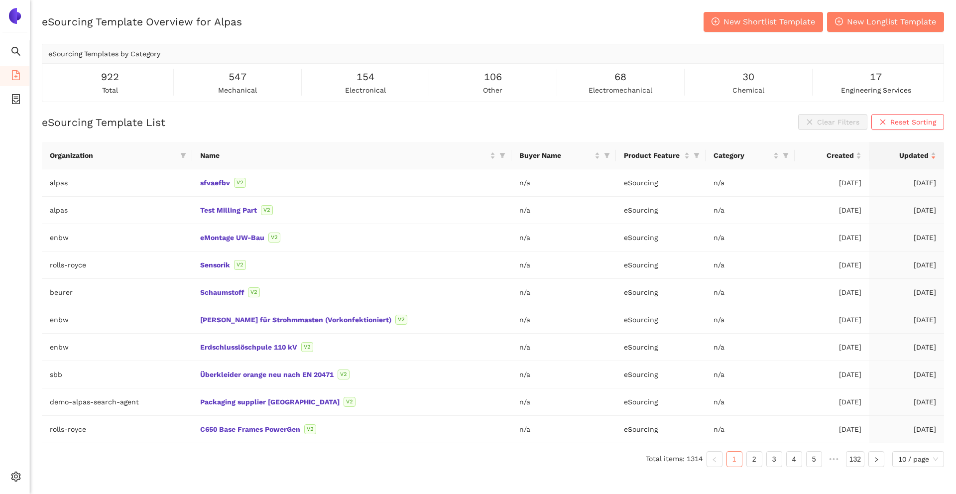
scroll to position [0, 0]
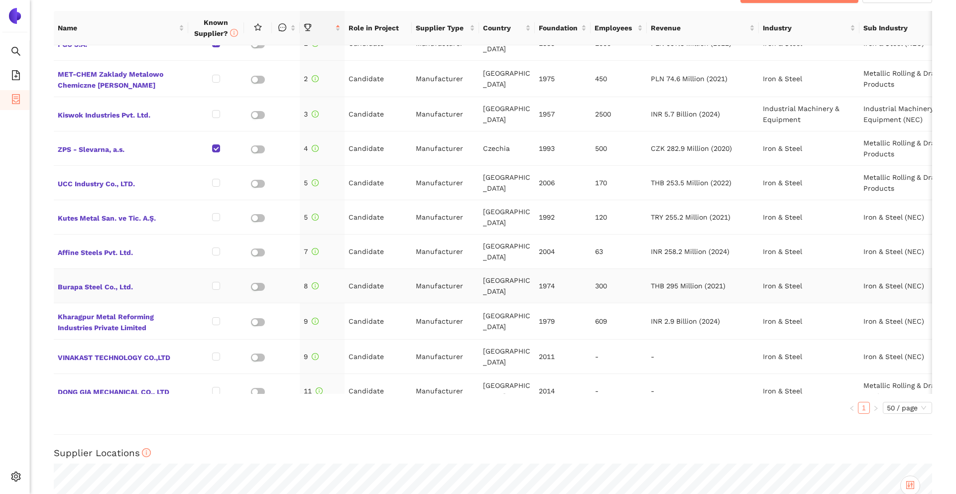
scroll to position [19, 0]
click at [151, 210] on span "Kutes Metal San. ve Tic. A.Ş." at bounding box center [121, 216] width 126 height 13
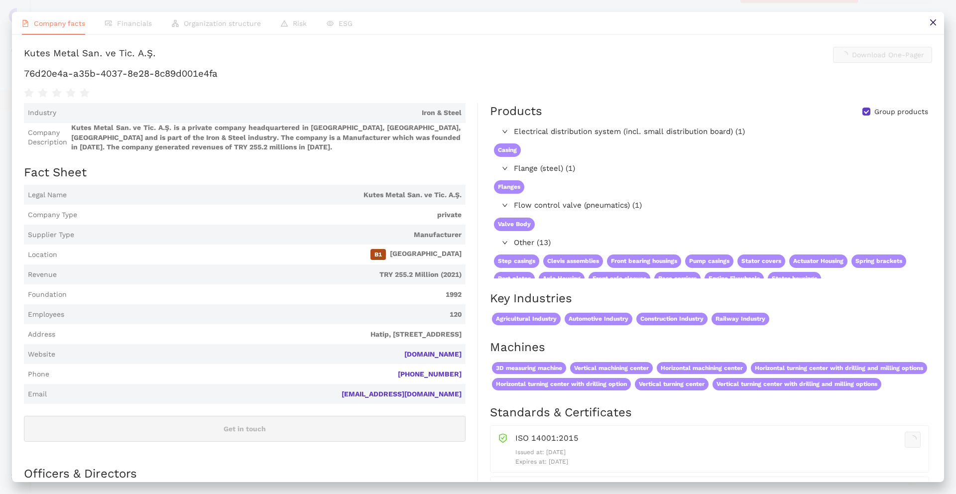
scroll to position [445, 0]
click at [924, 23] on button at bounding box center [932, 23] width 22 height 22
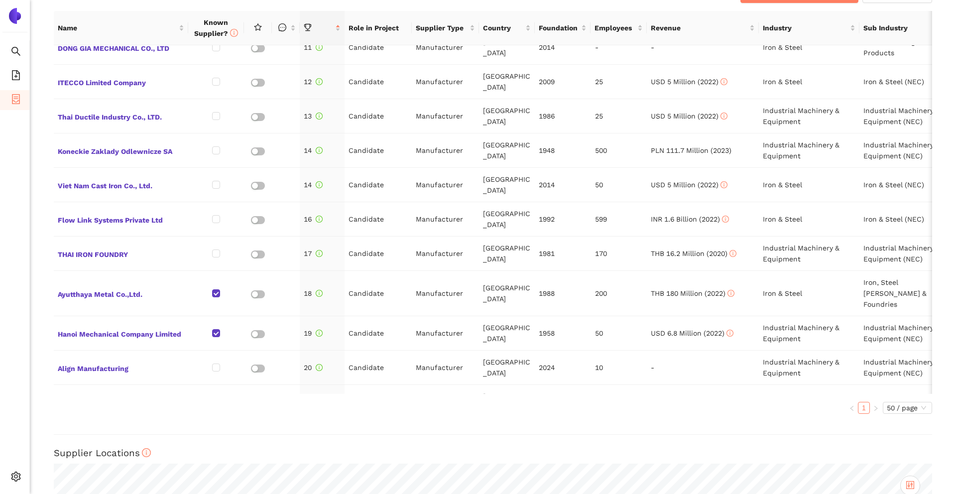
scroll to position [363, 0]
click at [81, 360] on span "Align Manufacturing" at bounding box center [121, 366] width 126 height 13
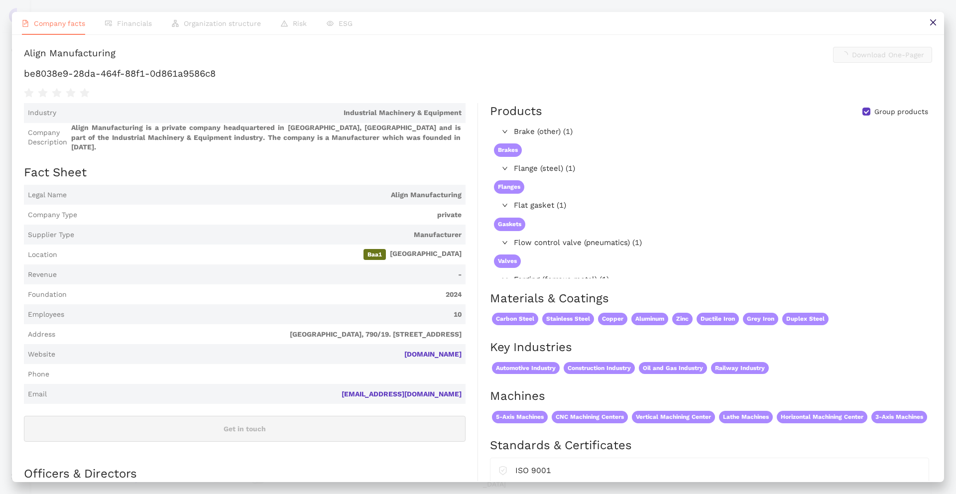
scroll to position [445, 0]
click at [929, 21] on icon "close" at bounding box center [933, 22] width 8 height 8
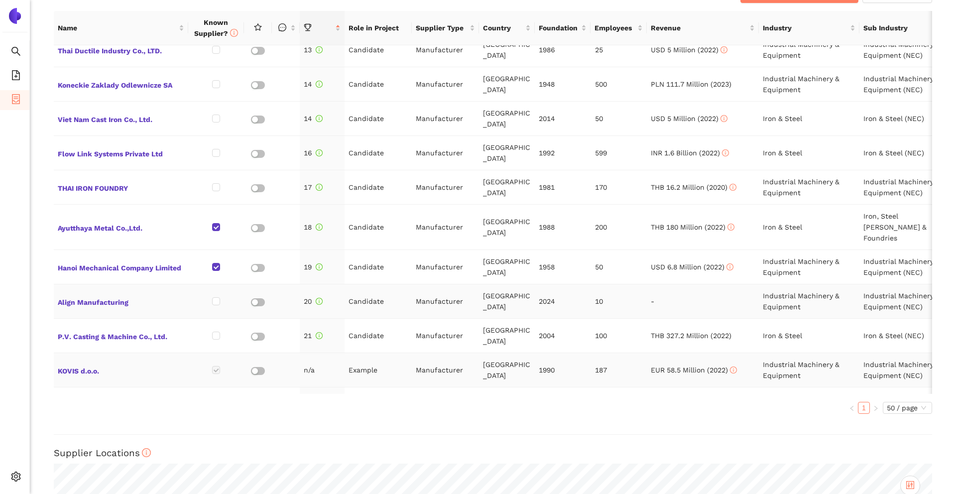
scroll to position [427, 0]
click at [130, 428] on span "Kemptener Eisengießerei Adam Hönig AG" at bounding box center [121, 440] width 126 height 24
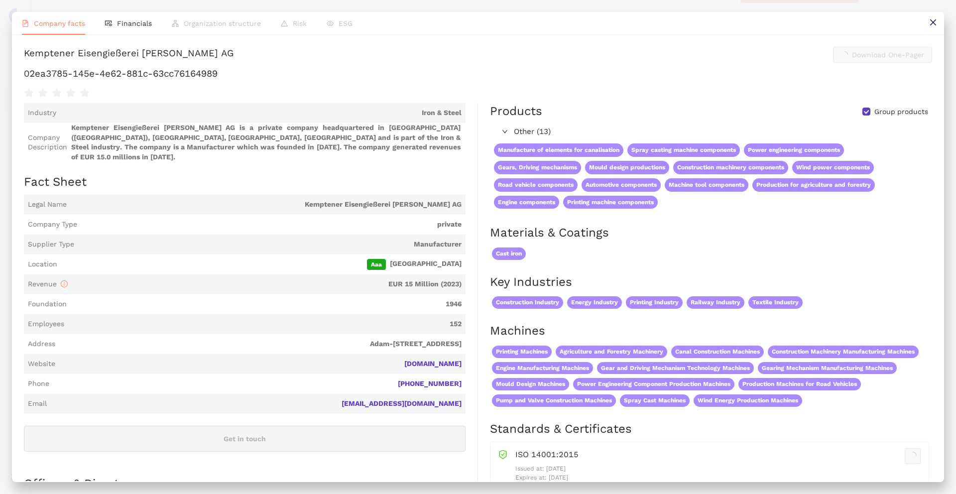
scroll to position [445, 0]
click at [137, 15] on li "Financials" at bounding box center [128, 23] width 67 height 23
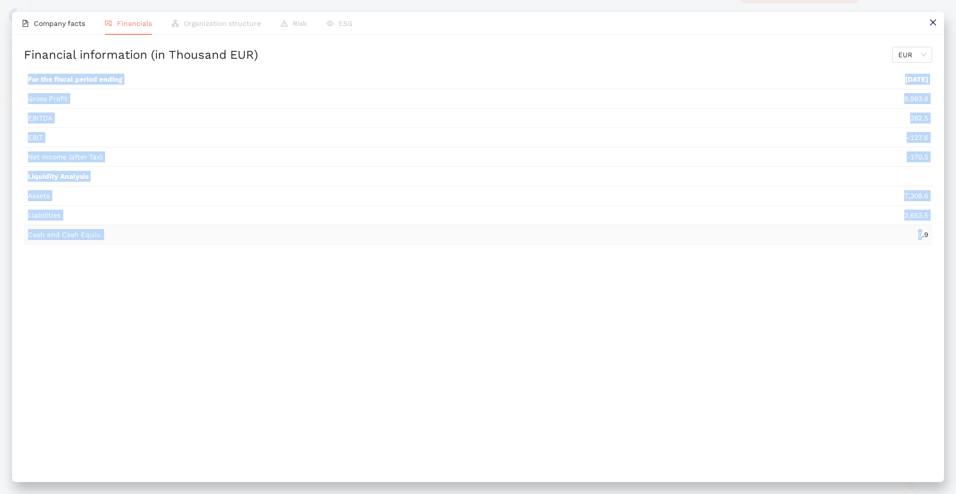
drag, startPoint x: 27, startPoint y: 80, endPoint x: 920, endPoint y: 239, distance: 907.4
click at [920, 239] on tbody "For the fiscal period ending 2020-12-31 Gross Profit 9,983.6 EBITDA 262.5 EBIT …" at bounding box center [478, 157] width 908 height 175
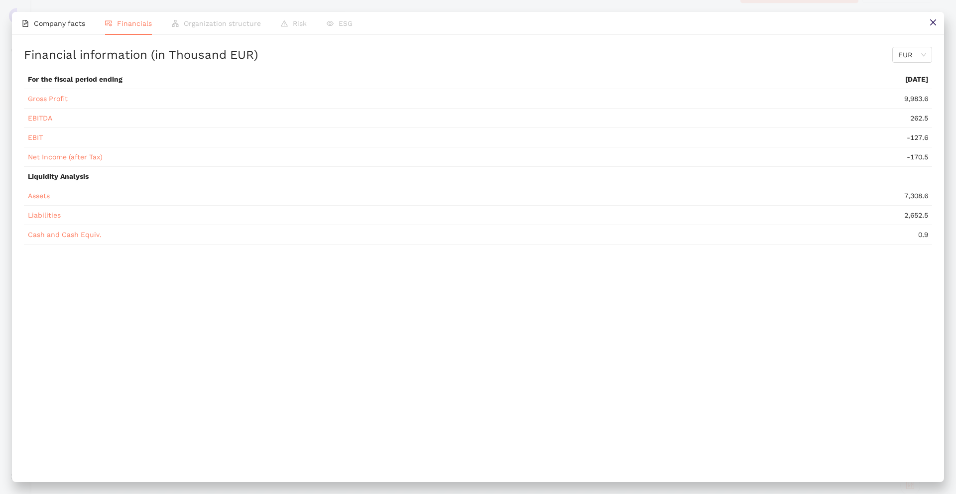
click at [778, 292] on div "Financial information (in Thousand EUR) EUR For the fiscal period ending 2020-1…" at bounding box center [478, 258] width 932 height 446
click at [896, 87] on td "2020-12-31" at bounding box center [755, 79] width 353 height 19
click at [895, 85] on td "2020-12-31" at bounding box center [755, 79] width 353 height 19
click at [905, 82] on span "2020-12-31" at bounding box center [916, 79] width 23 height 8
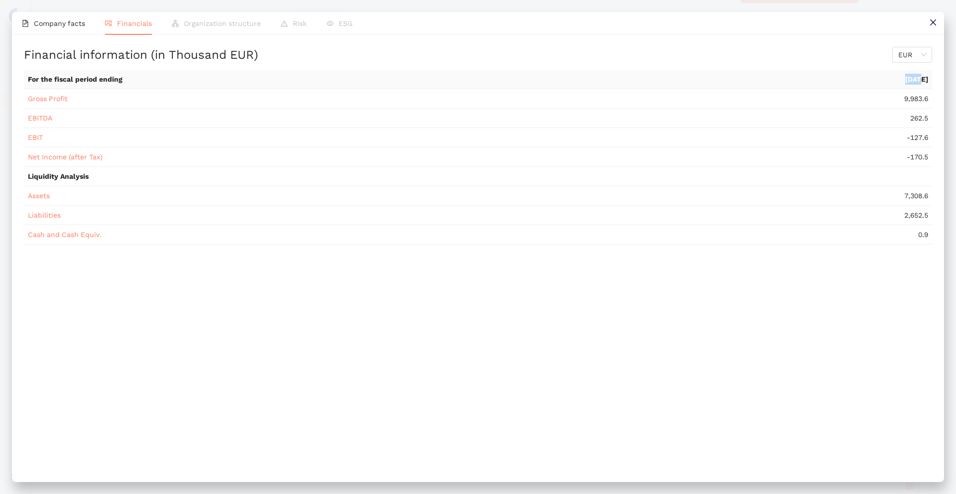
click at [905, 82] on span "2020-12-31" at bounding box center [916, 79] width 23 height 8
click at [924, 20] on button at bounding box center [932, 23] width 22 height 22
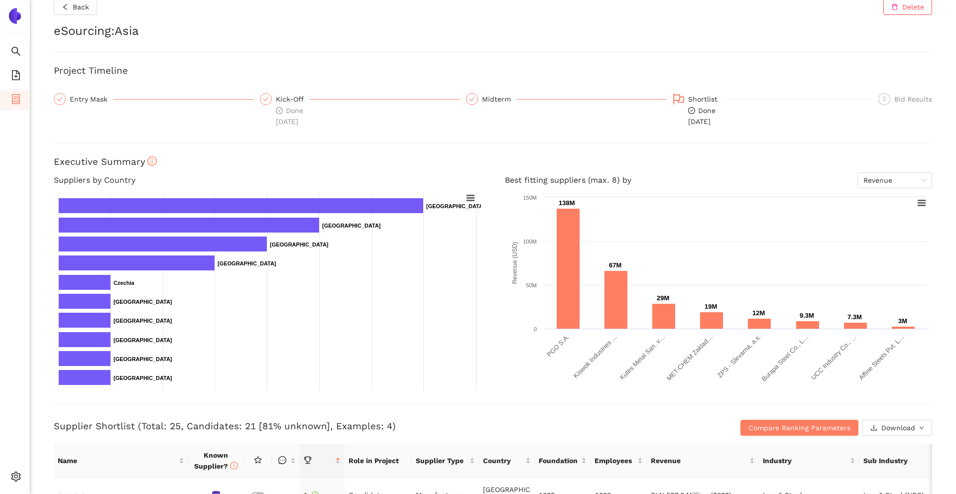
scroll to position [0, 0]
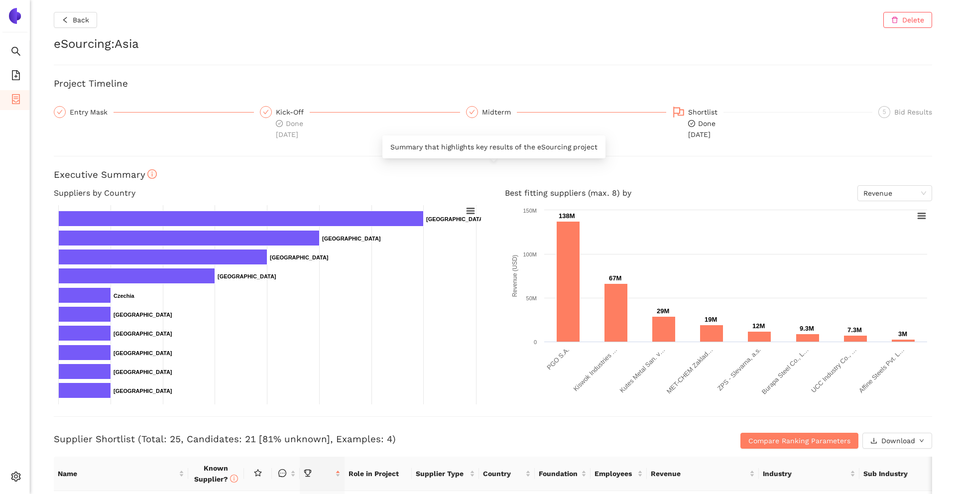
click at [378, 170] on h3 "Executive Summary" at bounding box center [493, 174] width 878 height 13
click at [244, 149] on div "Back Delete eSourcing : Asia Project Timeline Entry Mask Kick-Off Done 15.9.202…" at bounding box center [493, 247] width 926 height 494
click at [527, 75] on div "Back Delete eSourcing : Asia Project Timeline Entry Mask Kick-Off Done 15.9.202…" at bounding box center [493, 247] width 926 height 494
click at [464, 82] on h3 "Project Timeline" at bounding box center [493, 83] width 878 height 13
click at [17, 46] on icon "search" at bounding box center [16, 51] width 10 height 10
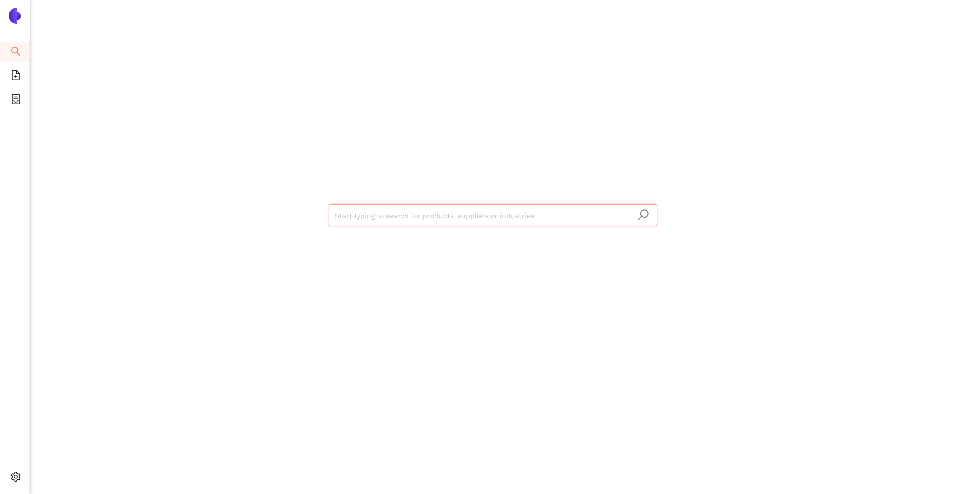
click at [353, 220] on input "search" at bounding box center [492, 216] width 317 height 22
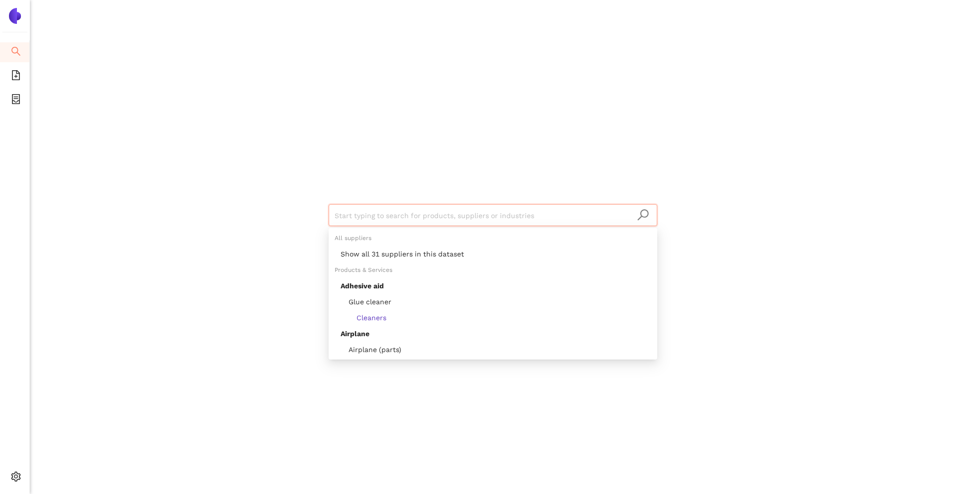
click at [262, 198] on div "Start typing to search for products, suppliers or industries" at bounding box center [492, 214] width 597 height 428
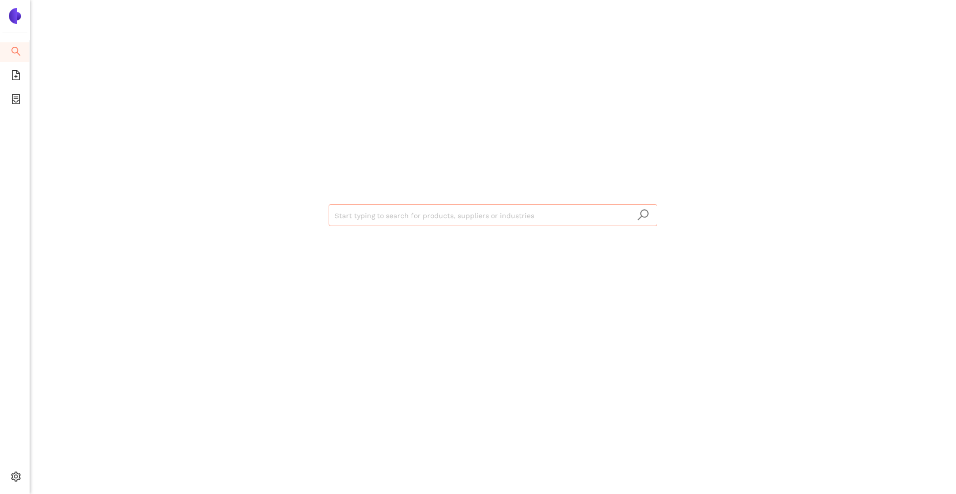
click at [363, 211] on input "search" at bounding box center [492, 216] width 317 height 22
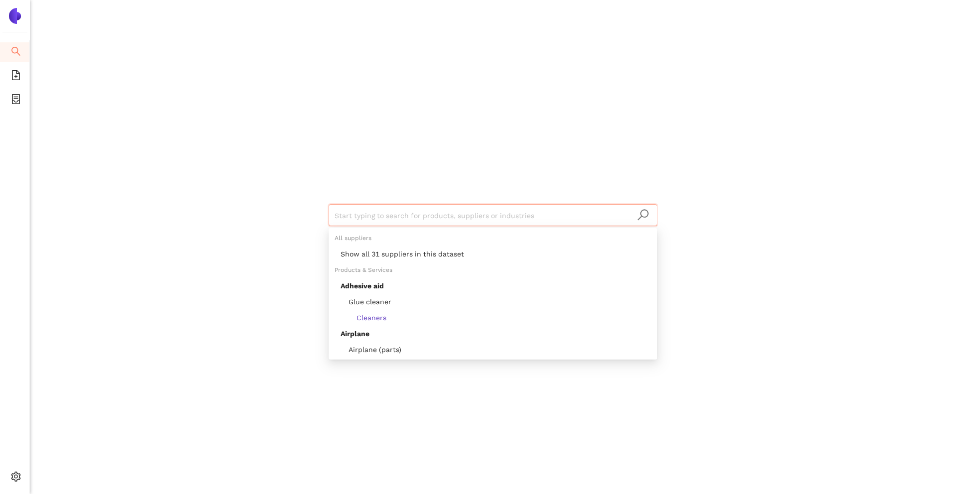
click at [271, 242] on div "Start typing to search for products, suppliers or industries" at bounding box center [492, 214] width 597 height 428
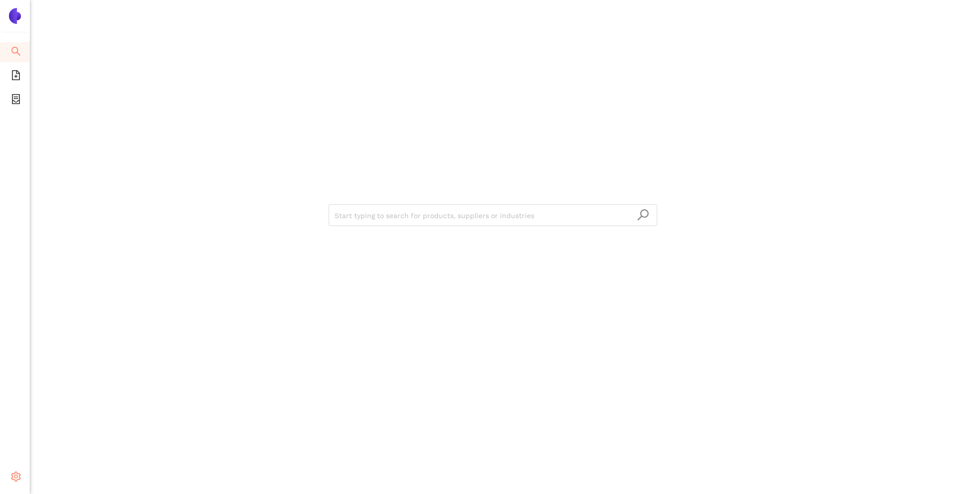
click at [16, 477] on icon "setting" at bounding box center [16, 476] width 10 height 10
click at [76, 398] on li "Internal Area" at bounding box center [71, 405] width 82 height 20
click at [75, 416] on ul "Internal Area My Organization My Account Logout" at bounding box center [71, 441] width 82 height 96
